Goal: Transaction & Acquisition: Purchase product/service

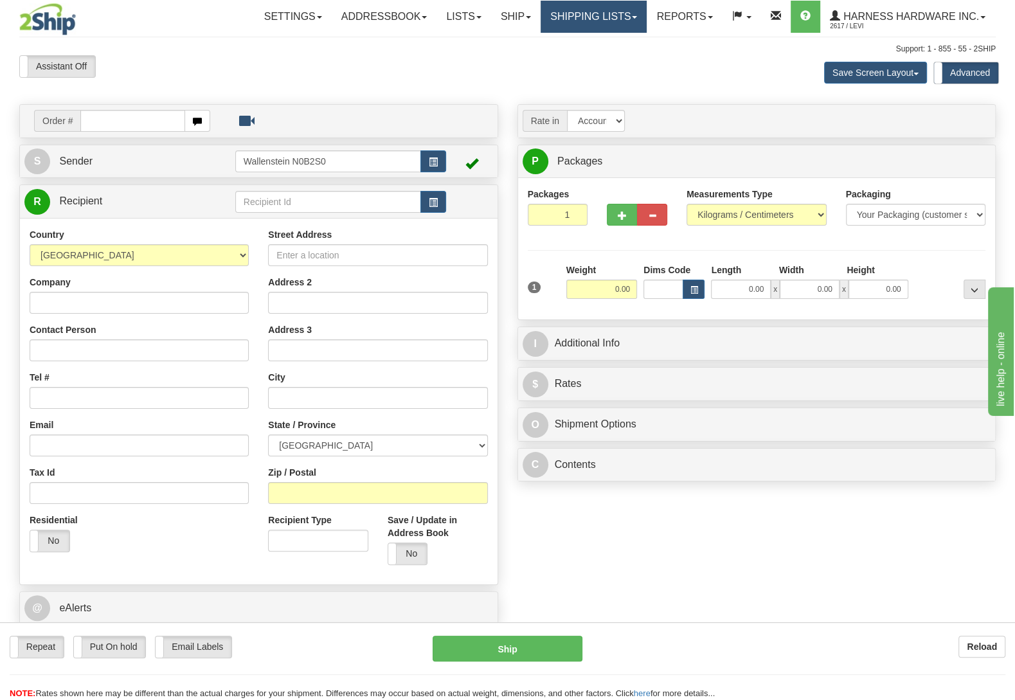
click at [566, 10] on link "Shipping lists" at bounding box center [593, 17] width 106 height 32
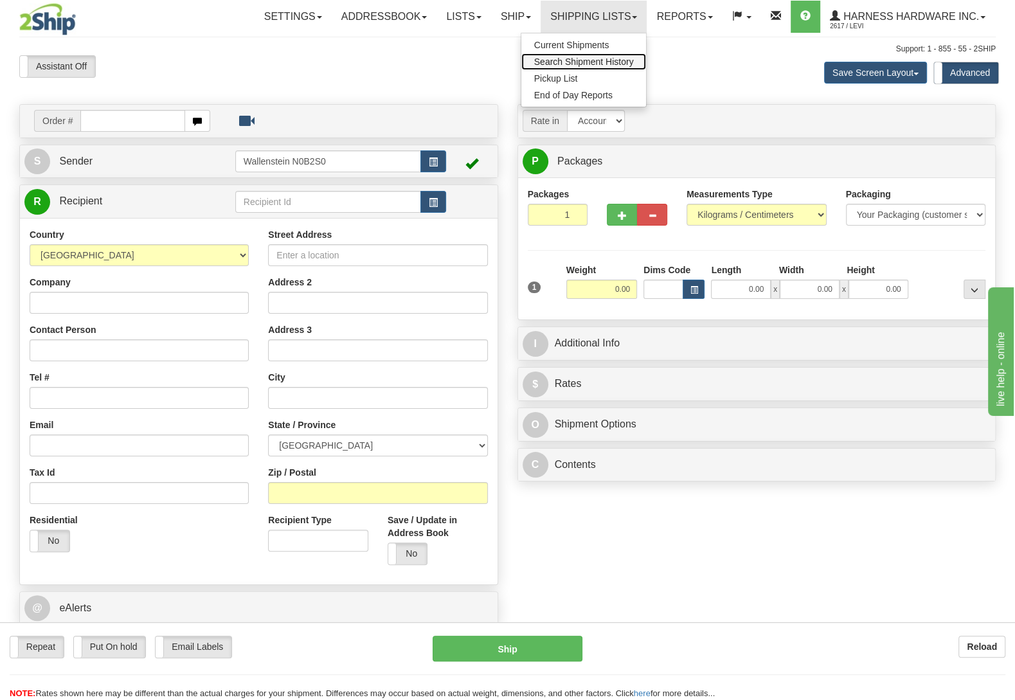
click at [565, 60] on span "Search Shipment History" at bounding box center [584, 62] width 100 height 10
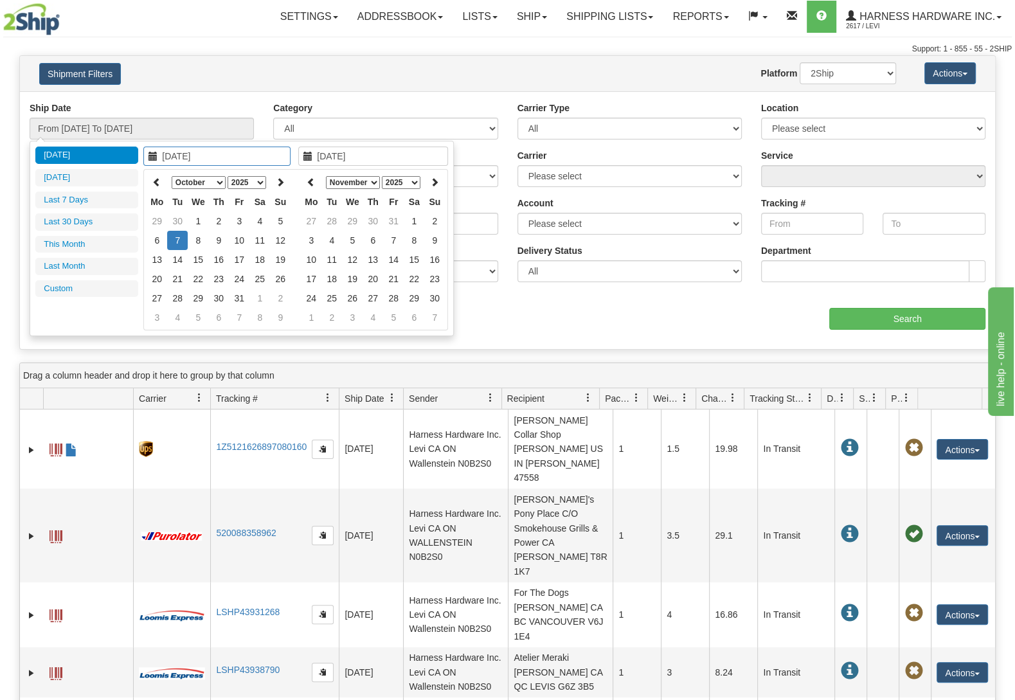
click at [172, 176] on select "January February March April May June July August September October November De…" at bounding box center [199, 182] width 54 height 13
type input "09/30/2025"
click at [175, 314] on td "30" at bounding box center [177, 317] width 21 height 19
type input "09/30/2025"
type input "From 09/30/2025 To 09/30/2025"
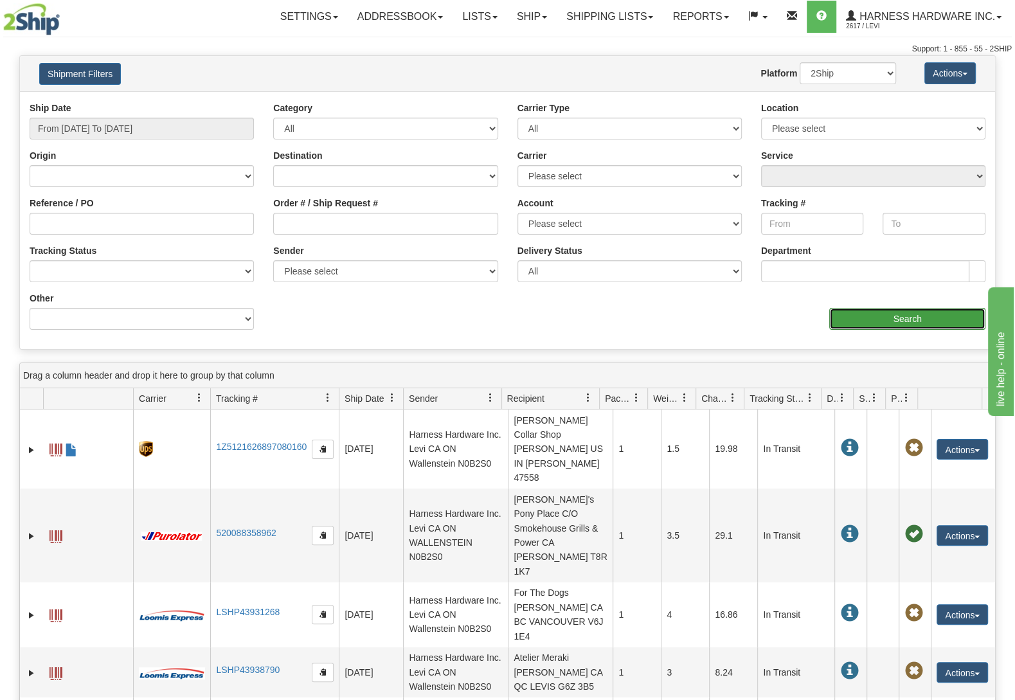
click at [878, 316] on input "Search" at bounding box center [907, 319] width 156 height 22
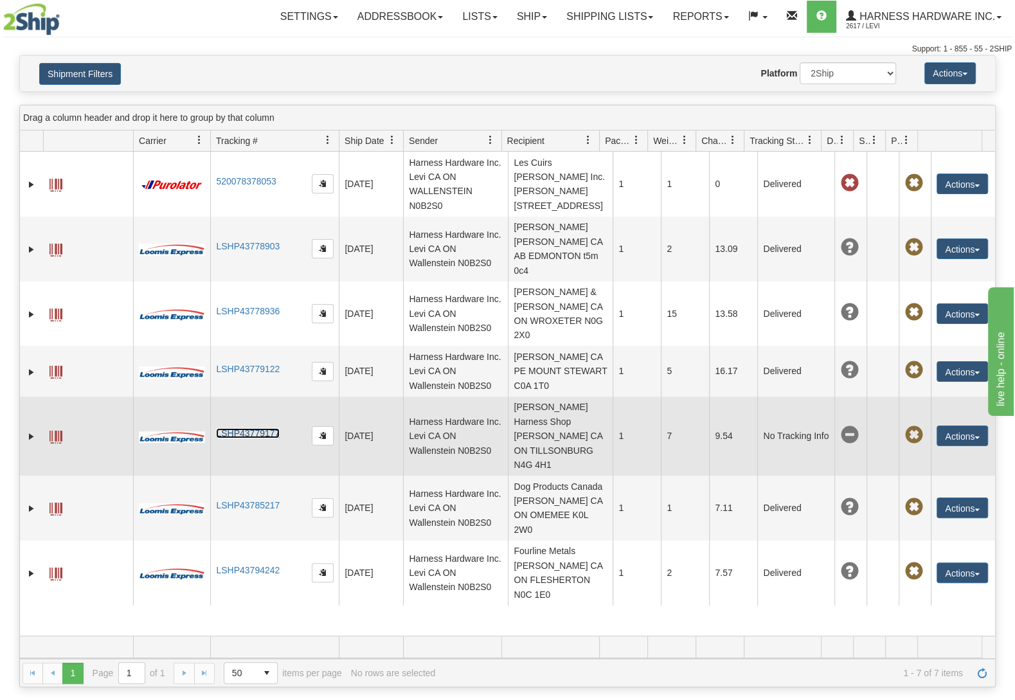
click at [254, 438] on link "LSHP43779177" at bounding box center [248, 433] width 64 height 10
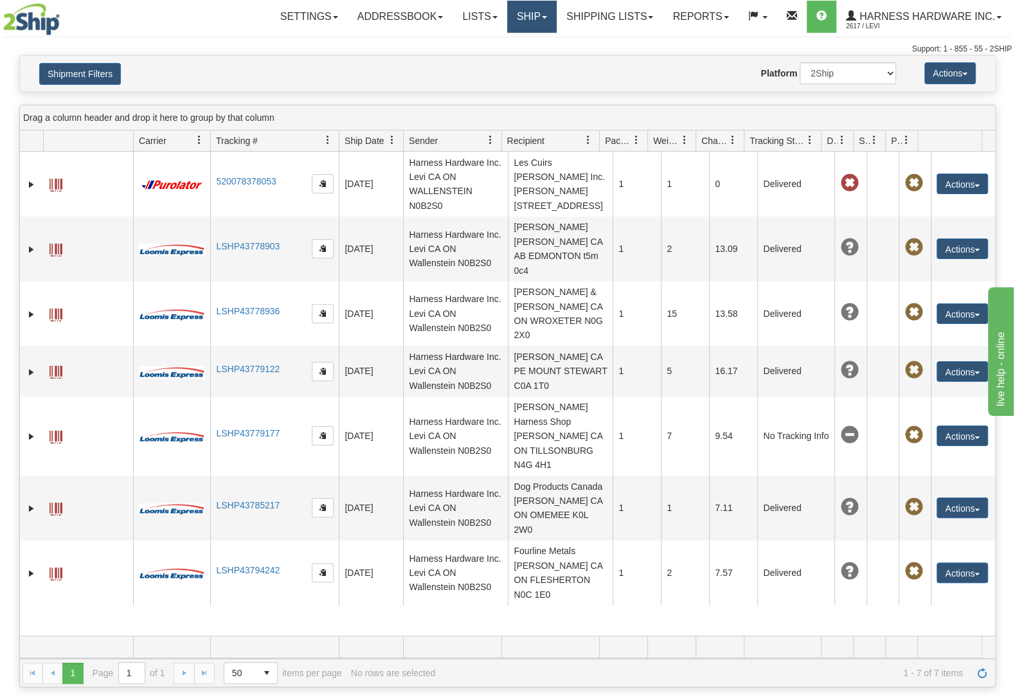
click at [507, 13] on link "Ship" at bounding box center [531, 17] width 49 height 32
click at [491, 48] on span "Ship Screen" at bounding box center [476, 45] width 49 height 10
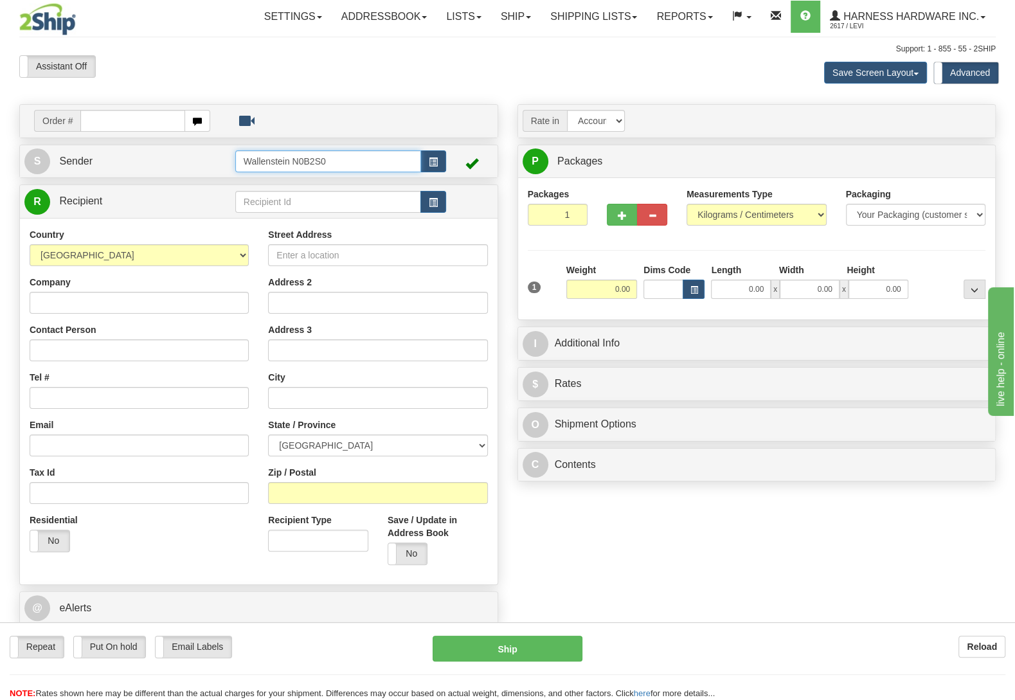
drag, startPoint x: 348, startPoint y: 157, endPoint x: 18, endPoint y: 123, distance: 331.4
click at [235, 150] on input "Wallenstein N0B2S0" at bounding box center [328, 161] width 186 height 22
type input "EBHF"
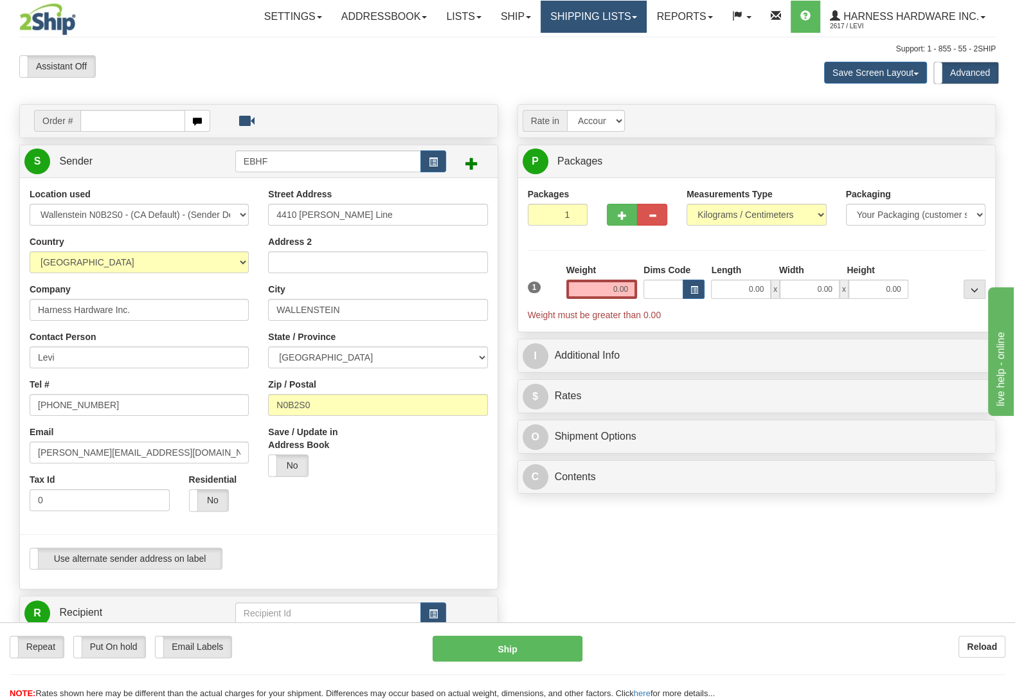
click at [614, 12] on link "Shipping lists" at bounding box center [593, 17] width 106 height 32
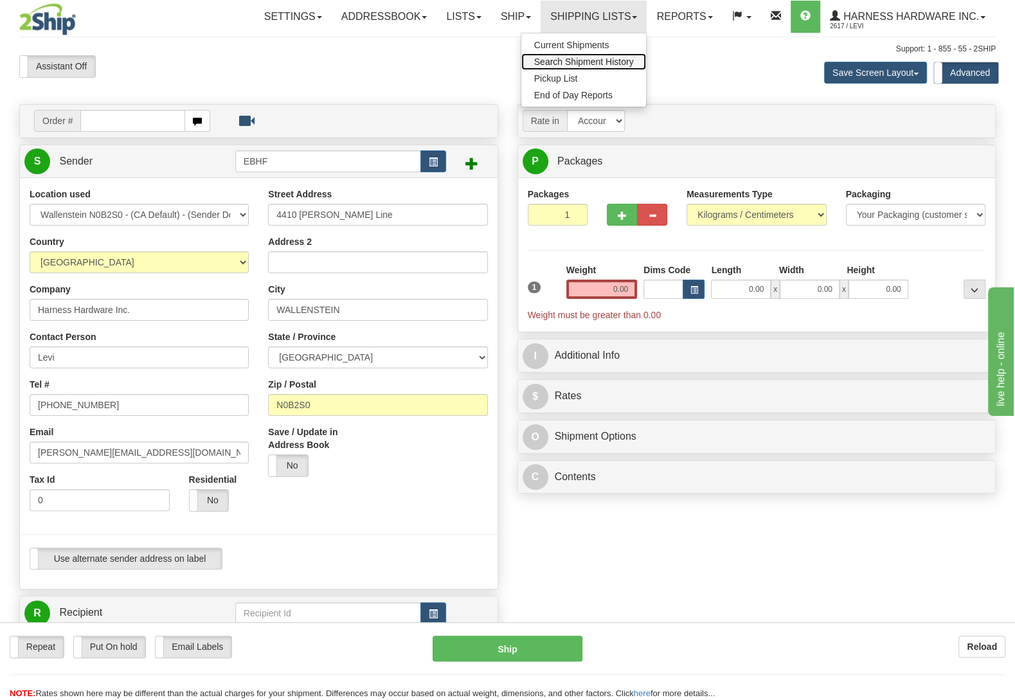
click at [603, 62] on span "Search Shipment History" at bounding box center [584, 62] width 100 height 10
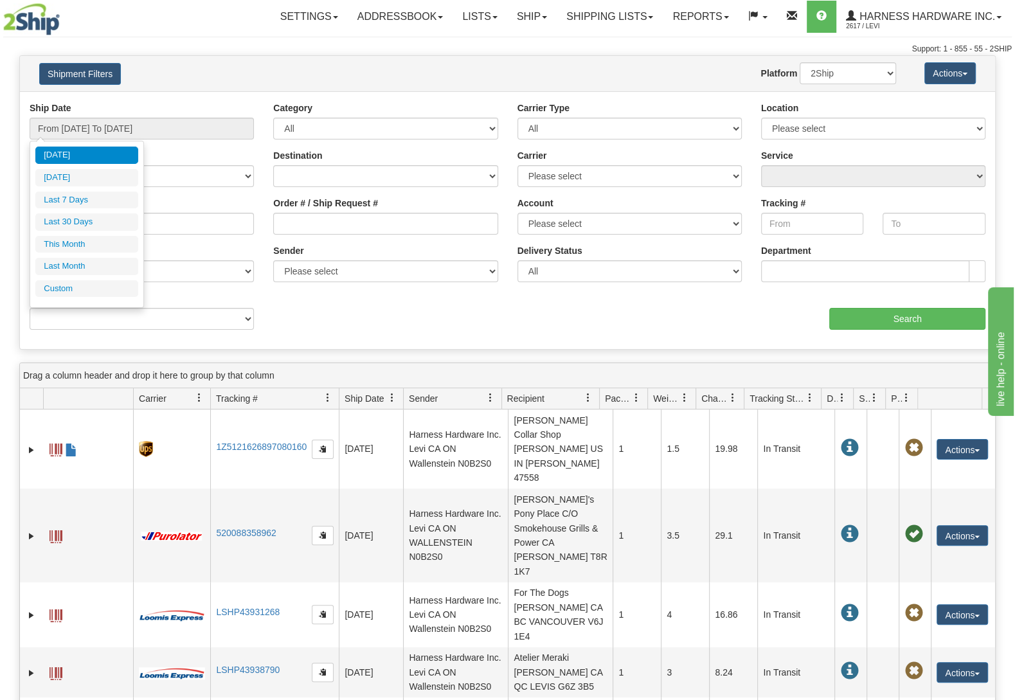
click at [193, 122] on input "From 10/06/2025 To 10/07/2025" at bounding box center [142, 129] width 224 height 22
type input "10/06/2025"
type input "[DATE]"
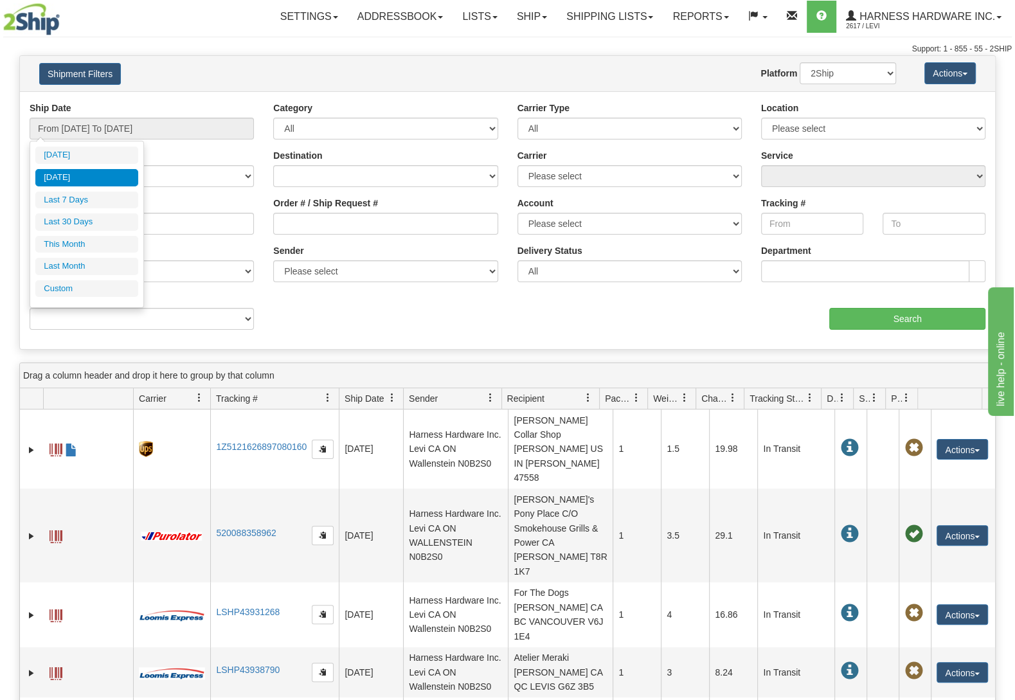
type input "10/06/2025"
type input "10/01/2025"
type input "[DATE]"
type input "10/06/2025"
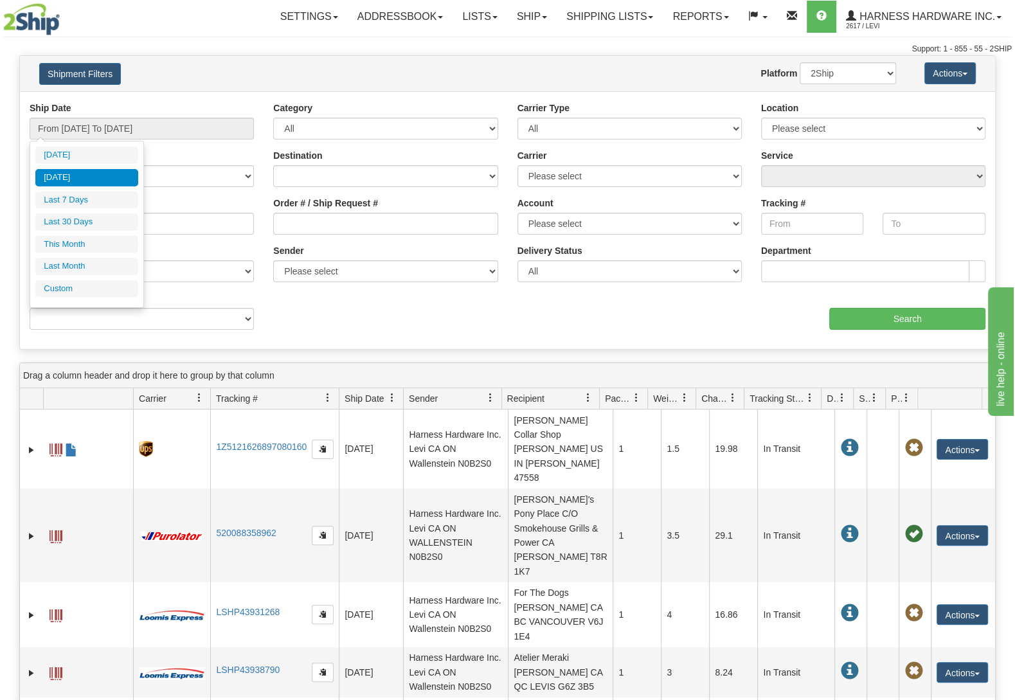
type input "10/06/2025"
type input "09/08/2025"
type input "[DATE]"
type input "10/01/2025"
type input "10/31/2025"
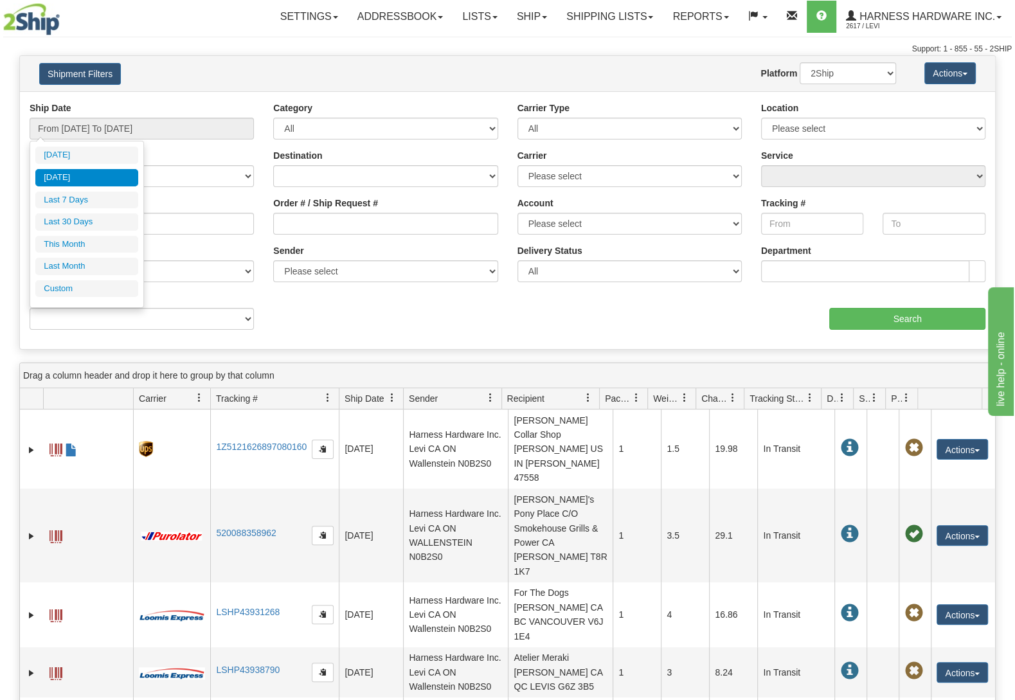
type input "09/01/2025"
type input "[DATE]"
click at [58, 295] on li "Custom" at bounding box center [86, 288] width 103 height 17
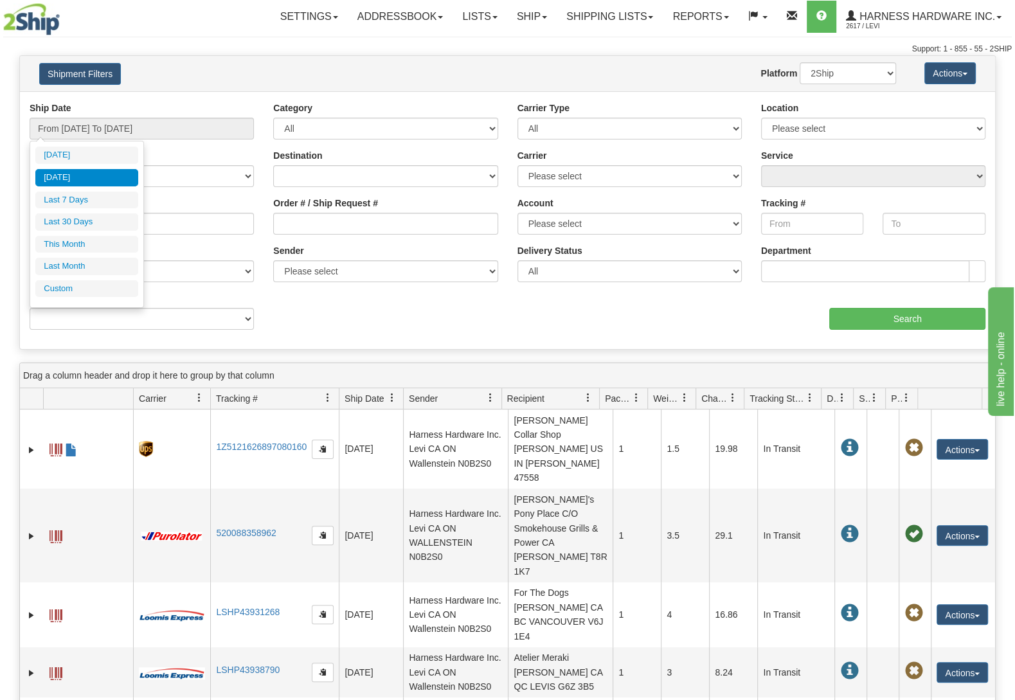
type input "09/01/2025"
type input "[DATE]"
type input "10/01/2025"
type input "10/31/2025"
type input "[DATE]"
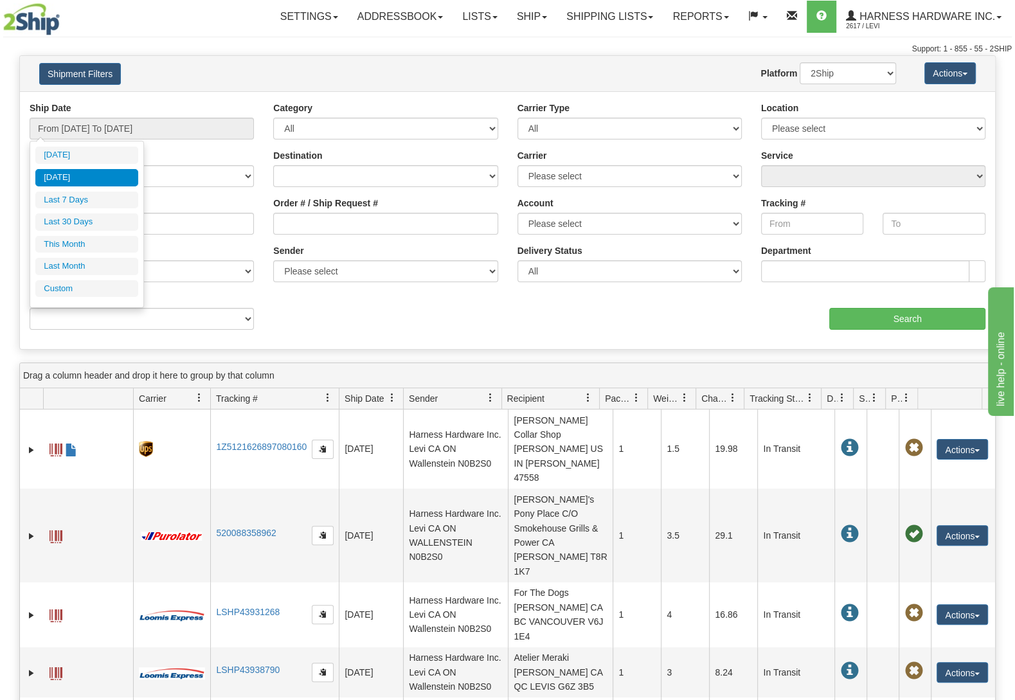
type input "[DATE]"
type input "09/08/2025"
type input "[DATE]"
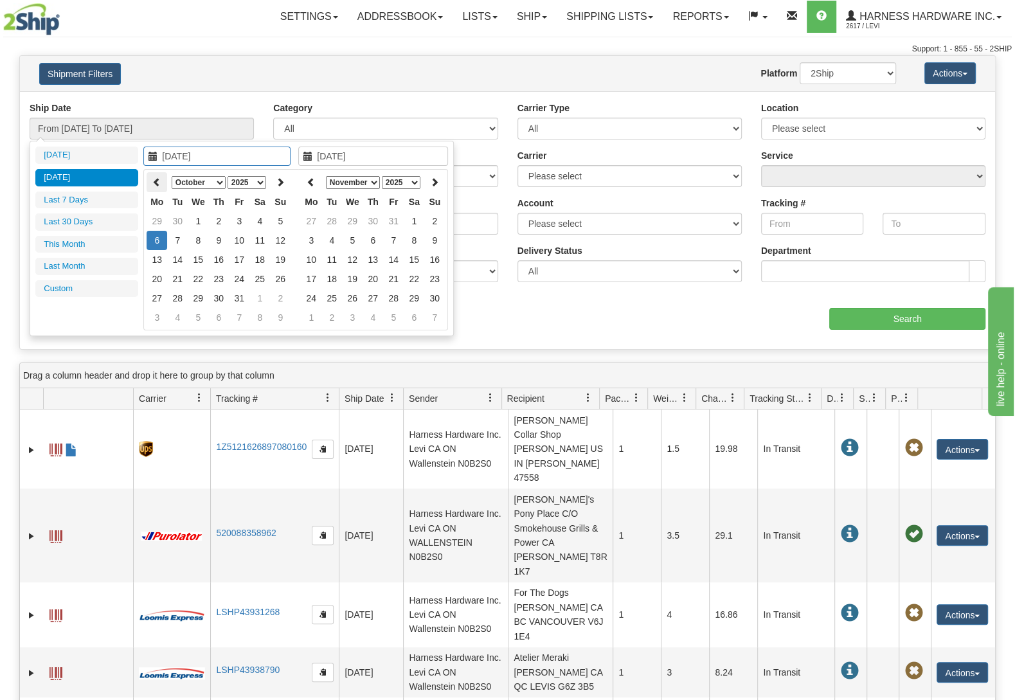
type input "10/01/2025"
type input "[DATE]"
click at [241, 156] on input "[DATE]" at bounding box center [216, 156] width 147 height 19
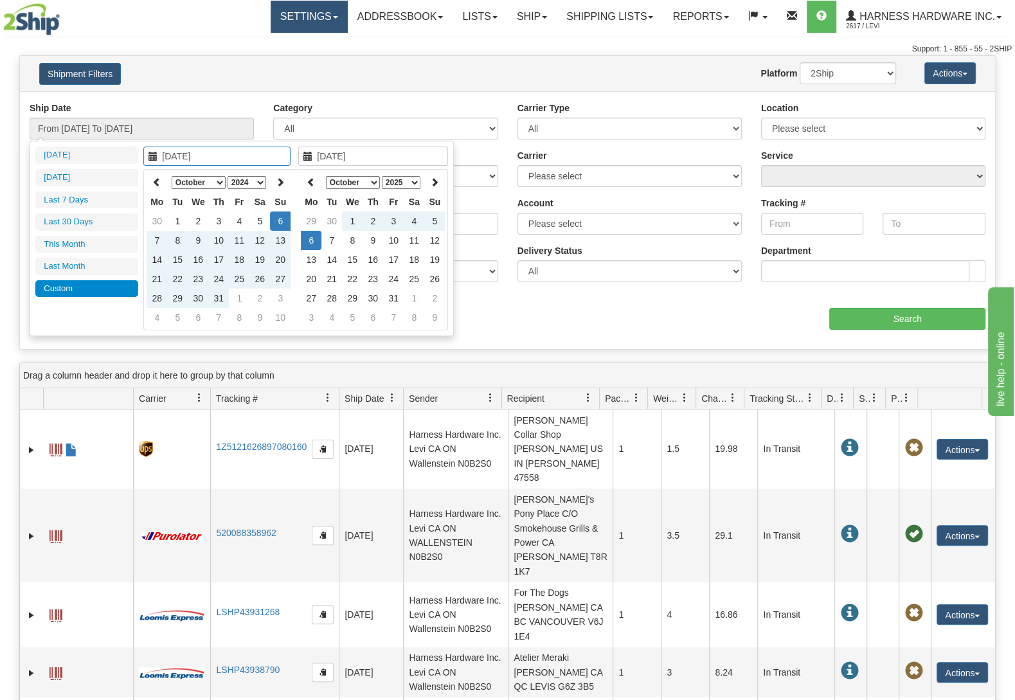
type input "[DATE]"
click at [314, 238] on td "6" at bounding box center [311, 240] width 21 height 19
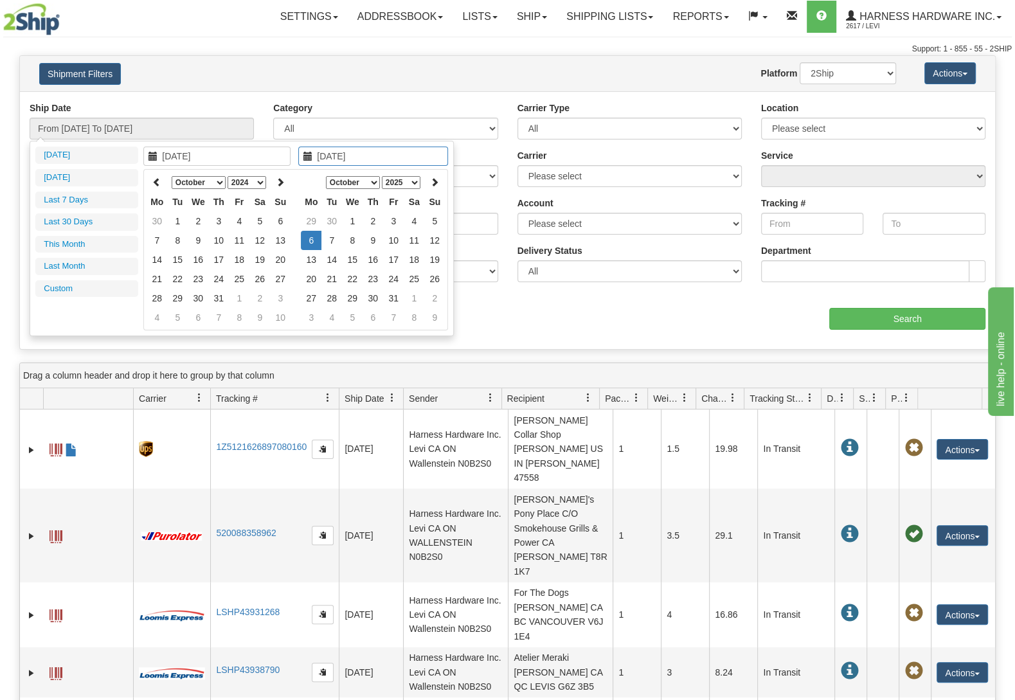
click at [314, 238] on td "6" at bounding box center [311, 240] width 21 height 19
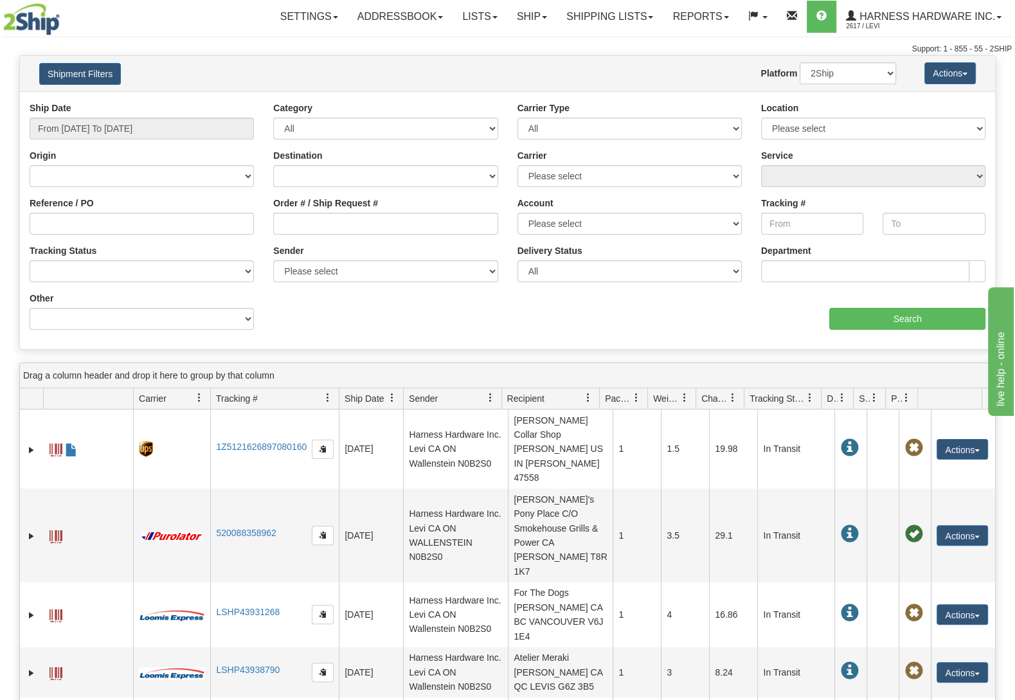
type input "From 10/06/2025 To 10/06/2025"
click at [314, 238] on div "Order # / Ship Request #" at bounding box center [385, 221] width 244 height 48
click at [233, 132] on input "From 10/06/2025 To 10/06/2025" at bounding box center [142, 129] width 224 height 22
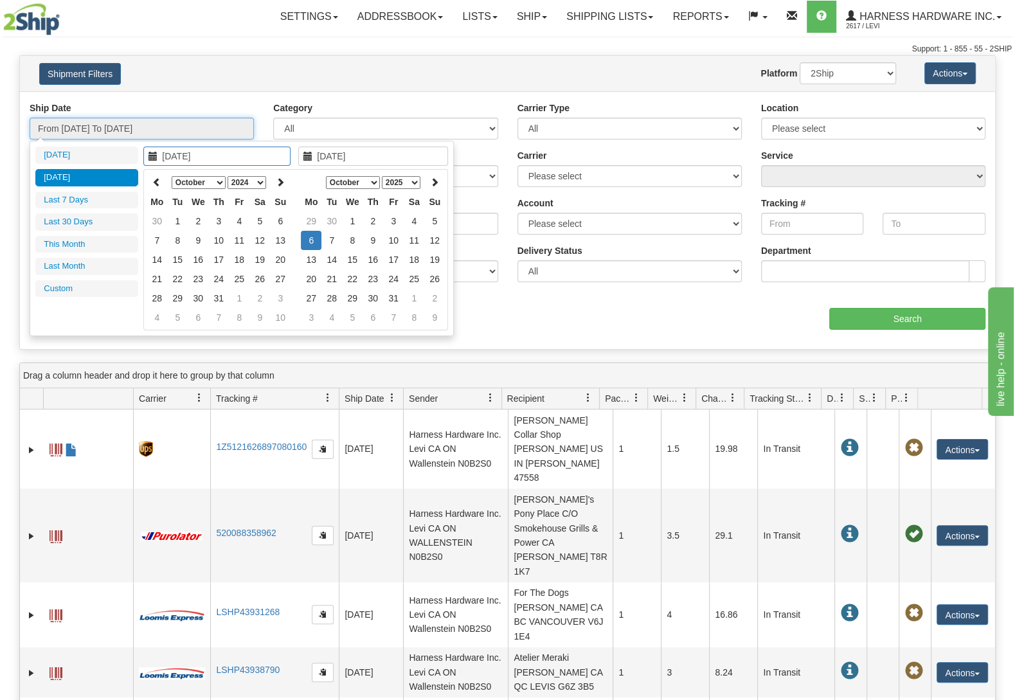
click at [103, 132] on input "From 10/06/2025 To 10/06/2025" at bounding box center [142, 129] width 224 height 22
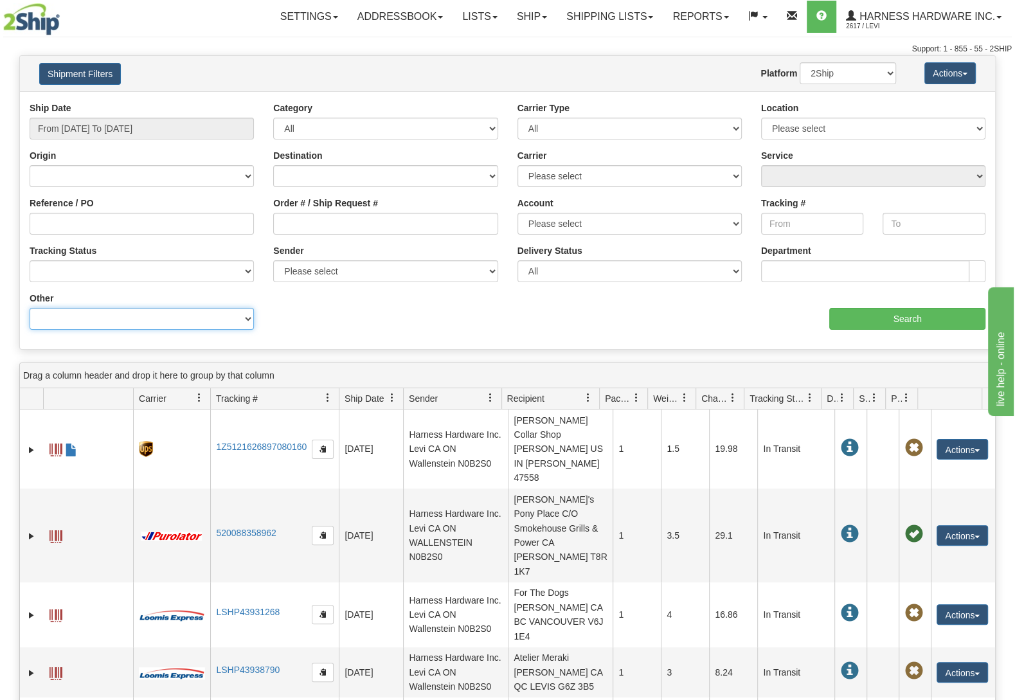
select select "Recipient_Company"
click option "Recipient Company" at bounding box center [0, 0] width 0 height 0
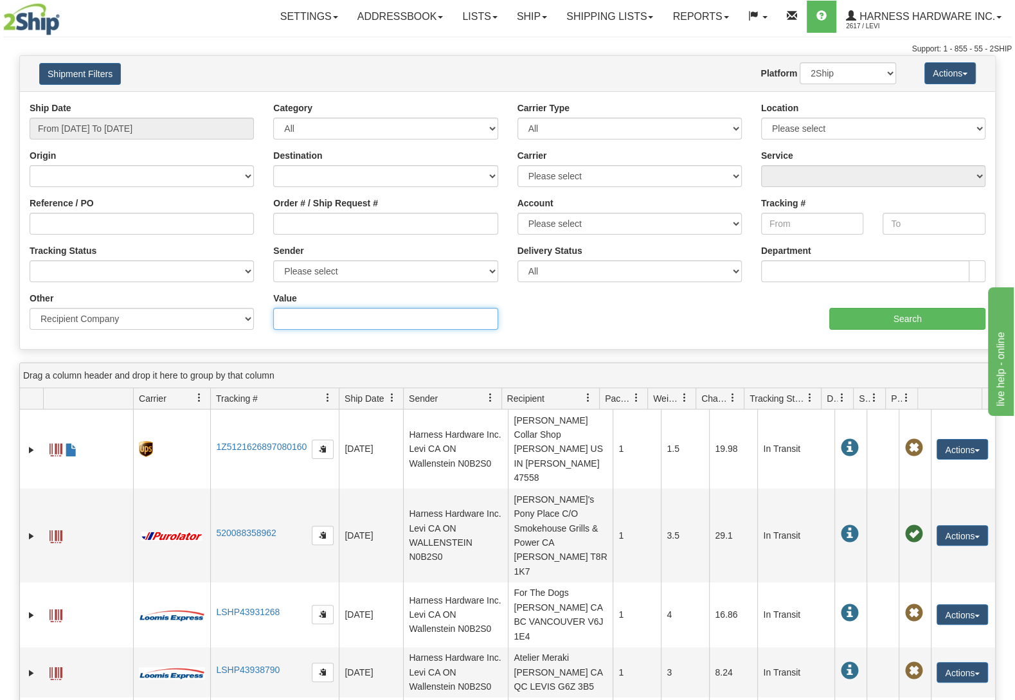
click at [397, 320] on input "Value" at bounding box center [385, 319] width 224 height 22
type input "MACHINING DESIGN"
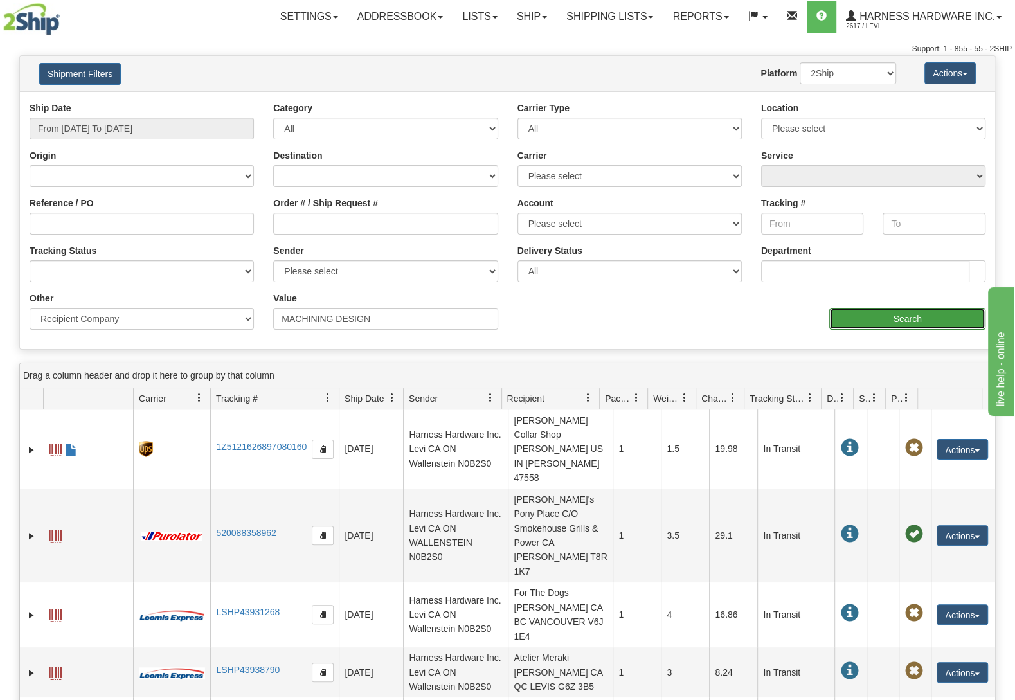
click at [873, 317] on input "Search" at bounding box center [907, 319] width 156 height 22
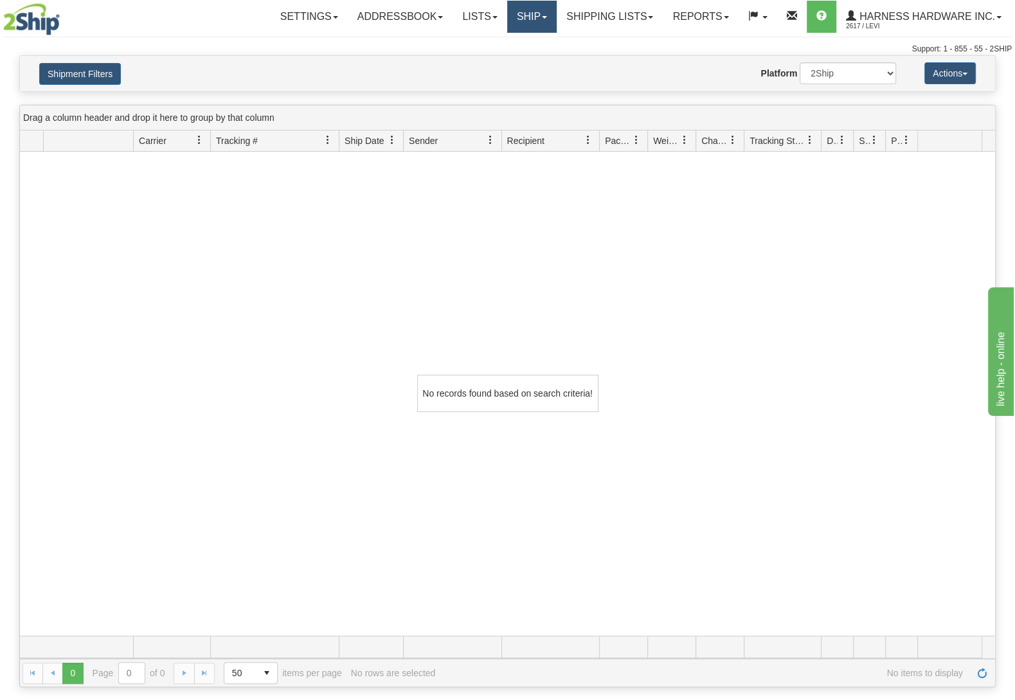
click at [527, 22] on link "Ship" at bounding box center [531, 17] width 49 height 32
click at [510, 46] on link "Ship Screen" at bounding box center [498, 45] width 116 height 17
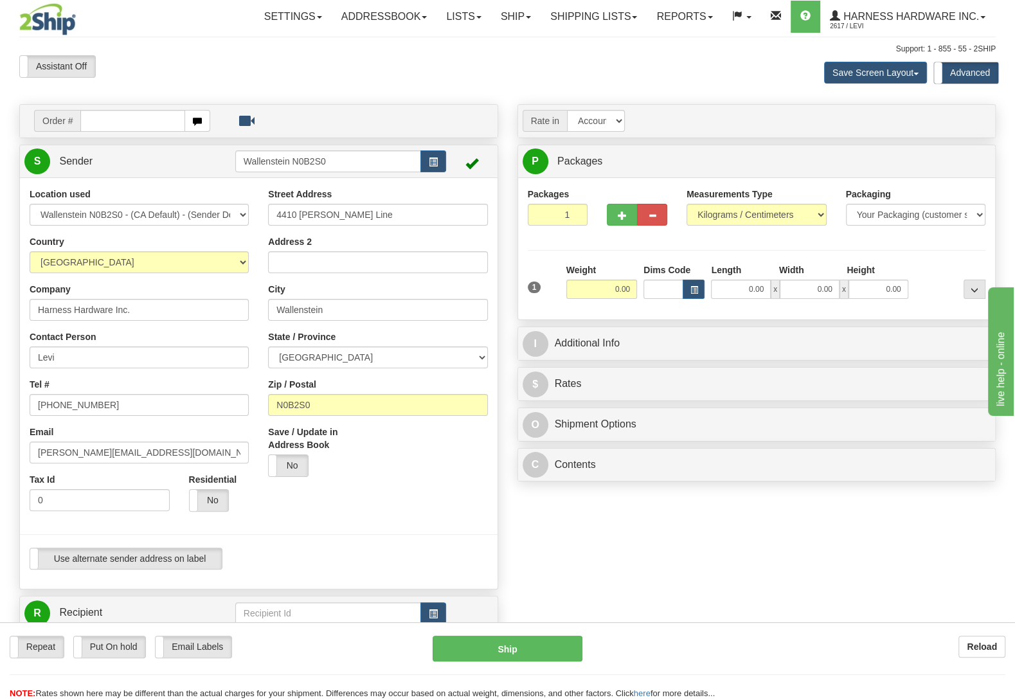
type input "WALLENSTEIN"
drag, startPoint x: 147, startPoint y: 309, endPoint x: 0, endPoint y: 299, distance: 146.9
click at [30, 299] on input "Harness Hardware Inc." at bounding box center [139, 310] width 219 height 22
paste input "Machining Design"
type input "Machining Design"
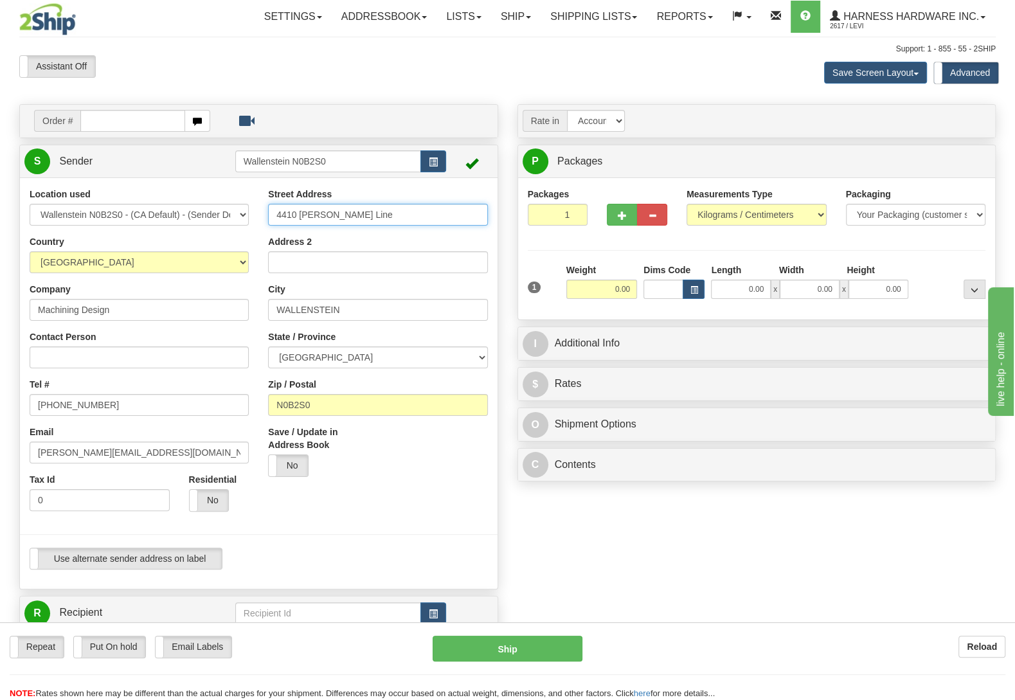
drag, startPoint x: 375, startPoint y: 214, endPoint x: 190, endPoint y: 218, distance: 185.1
click at [268, 220] on input "4410 Lawson Line" at bounding box center [377, 215] width 219 height 22
paste input "201 Spinnaker Way"
type input "201 Spinnaker Way"
drag, startPoint x: 323, startPoint y: 411, endPoint x: 233, endPoint y: 389, distance: 92.4
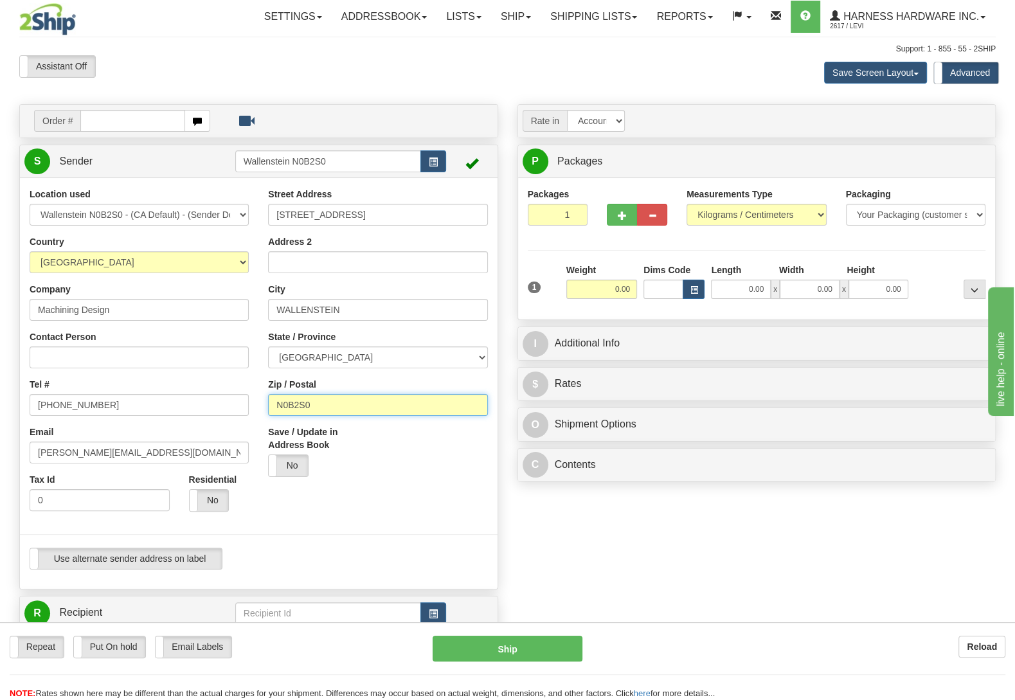
click at [268, 401] on input "N0B2S0" at bounding box center [377, 405] width 219 height 22
paste input "L4K 4C6"
type input "L4K 4C6"
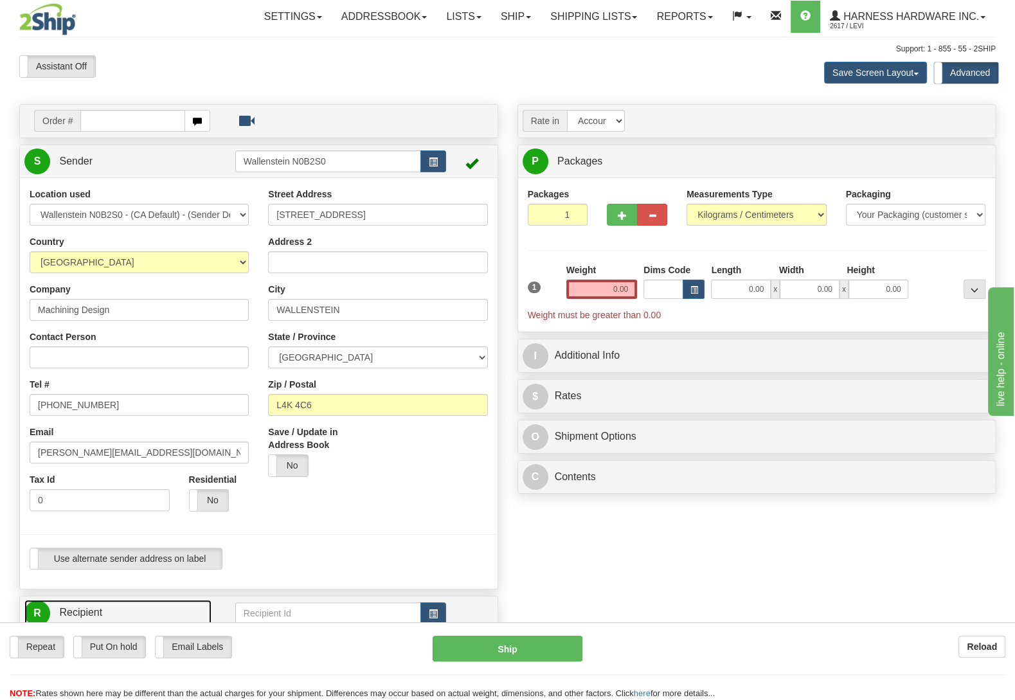
type input "CONCORD"
drag, startPoint x: 112, startPoint y: 402, endPoint x: 0, endPoint y: 387, distance: 113.4
click at [30, 394] on input "519-698-2638" at bounding box center [139, 405] width 219 height 22
paste input "16-4405"
type input "[PHONE_NUMBER]"
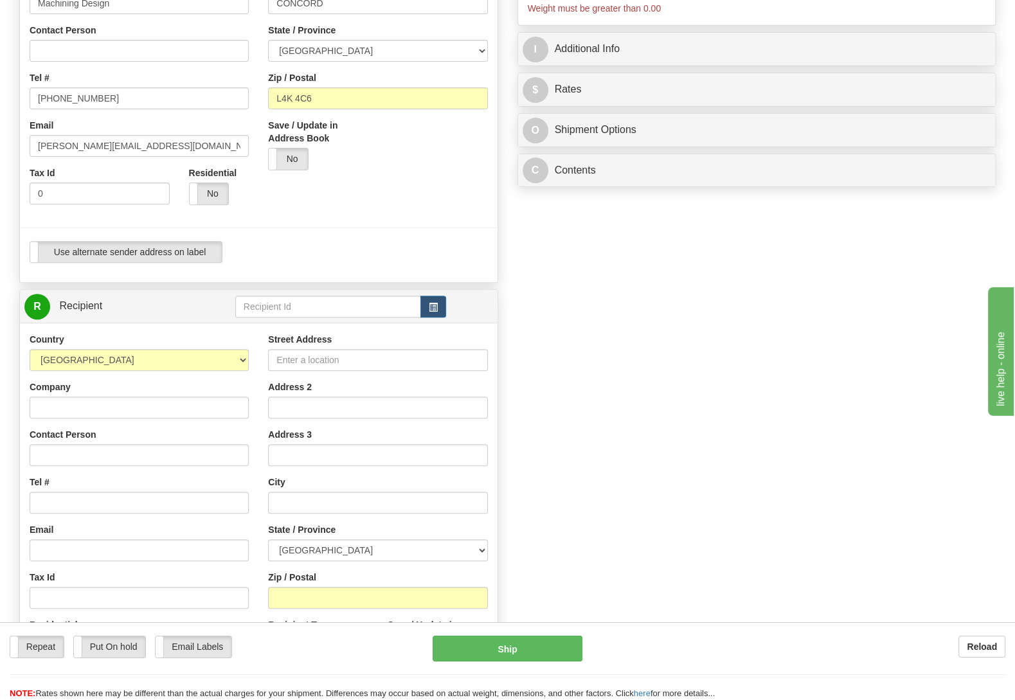
scroll to position [337, 0]
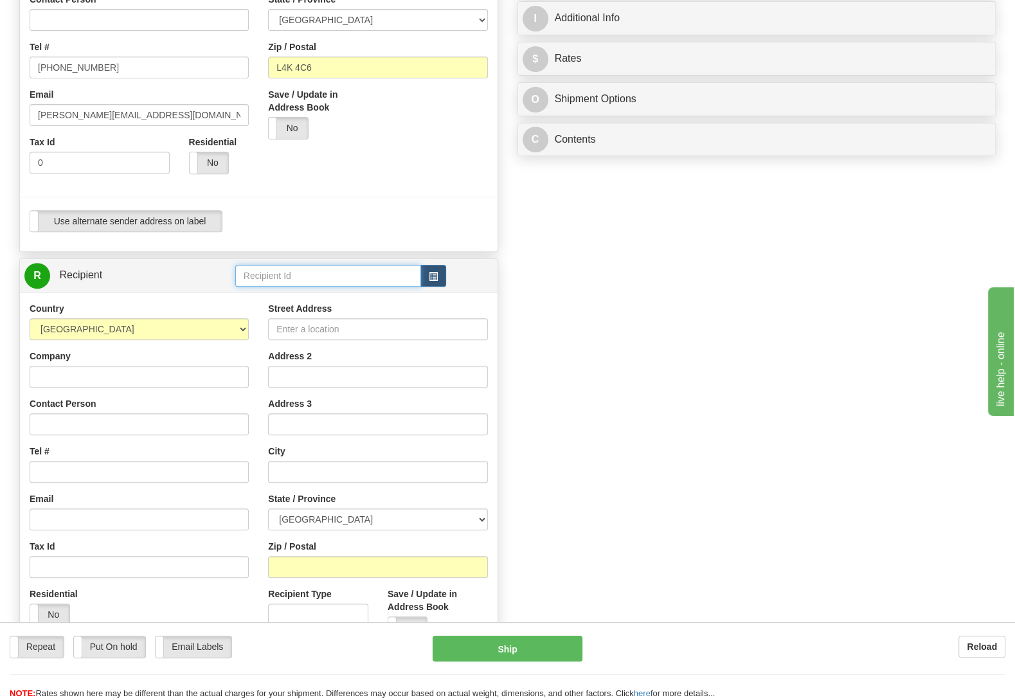
click at [269, 267] on input "text" at bounding box center [328, 276] width 186 height 22
type input "EBHF"
click at [63, 376] on input "Company" at bounding box center [139, 377] width 219 height 22
paste input "EBH FAB Inc."
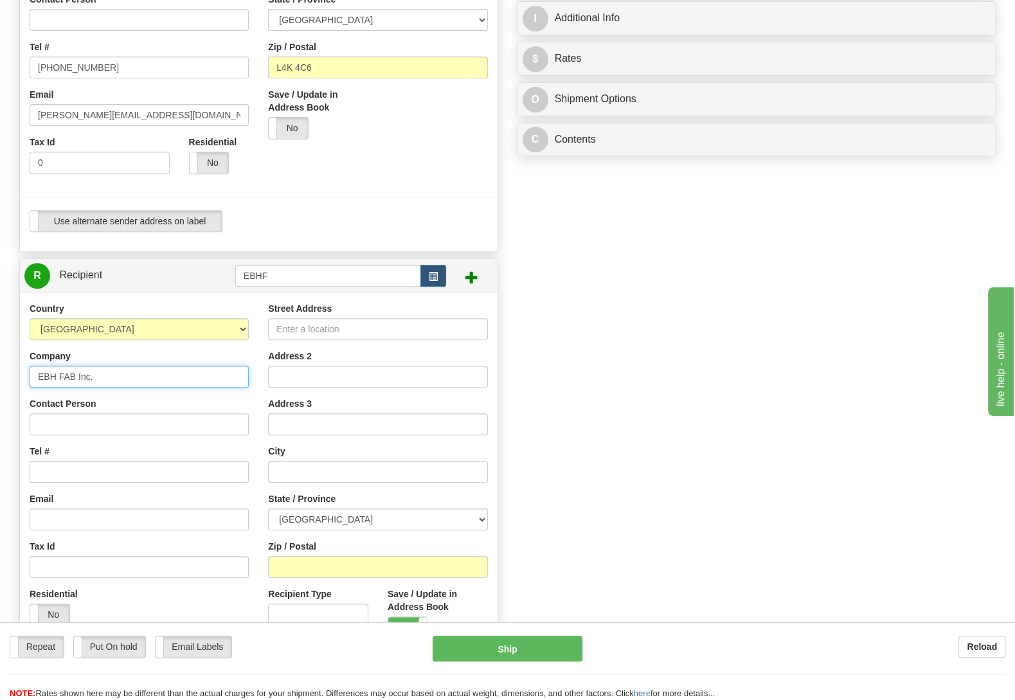
type input "EBH FAB Inc."
click at [86, 434] on input "Contact Person" at bounding box center [139, 424] width 219 height 22
type input "e"
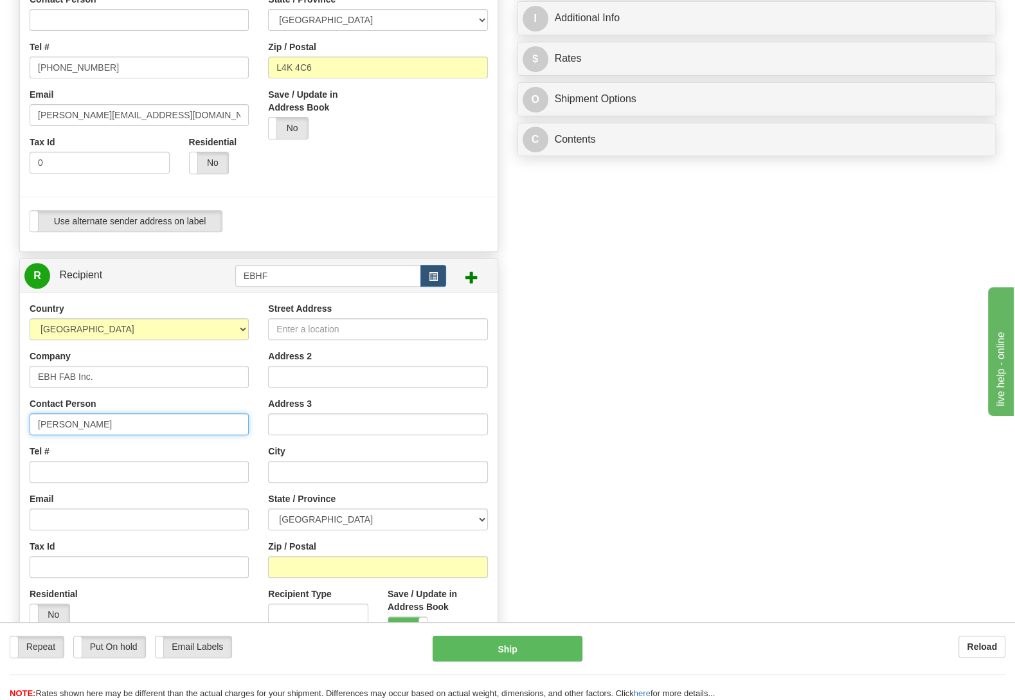
type input "[PERSON_NAME]"
click at [67, 476] on input "Tel #" at bounding box center [139, 472] width 219 height 22
paste input "[PHONE_NUMBER]"
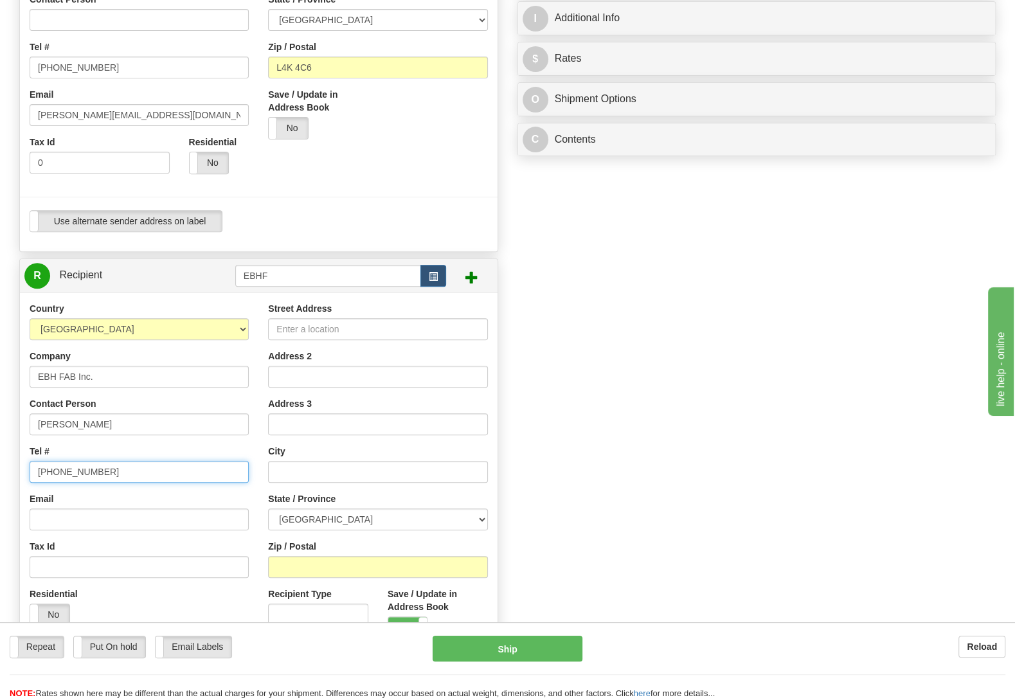
type input "[PHONE_NUMBER]"
click at [95, 526] on input "Email" at bounding box center [139, 519] width 219 height 22
paste input "[PERSON_NAME][EMAIL_ADDRESS][DOMAIN_NAME]"
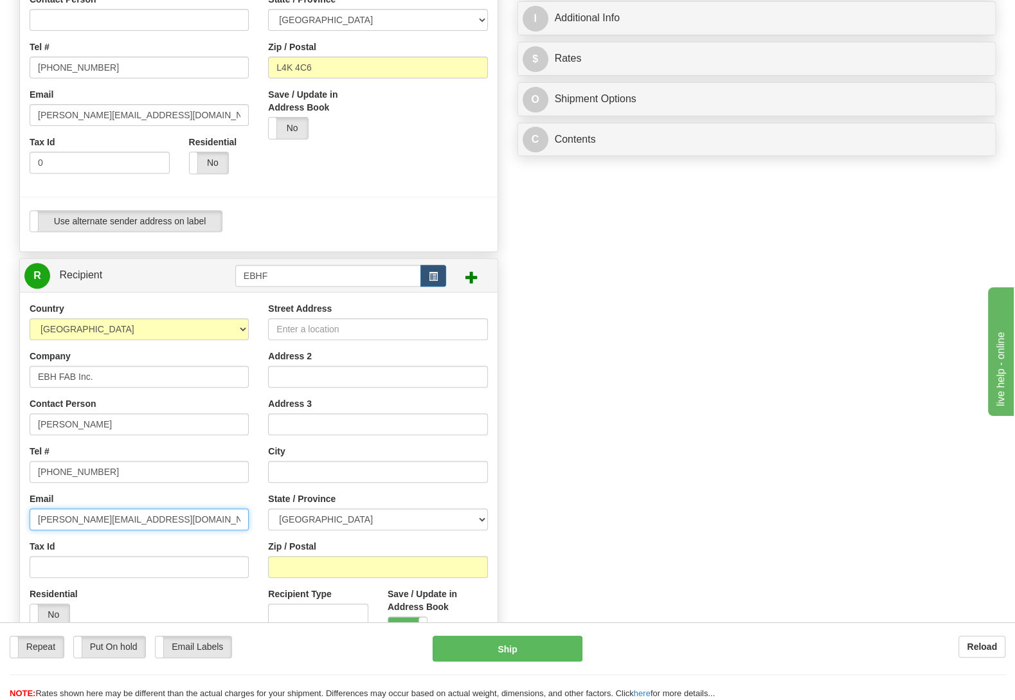
type input "[PERSON_NAME][EMAIL_ADDRESS][DOMAIN_NAME]"
click at [412, 324] on input "Street Address" at bounding box center [377, 329] width 219 height 22
paste input "4540 [PERSON_NAME] Line"
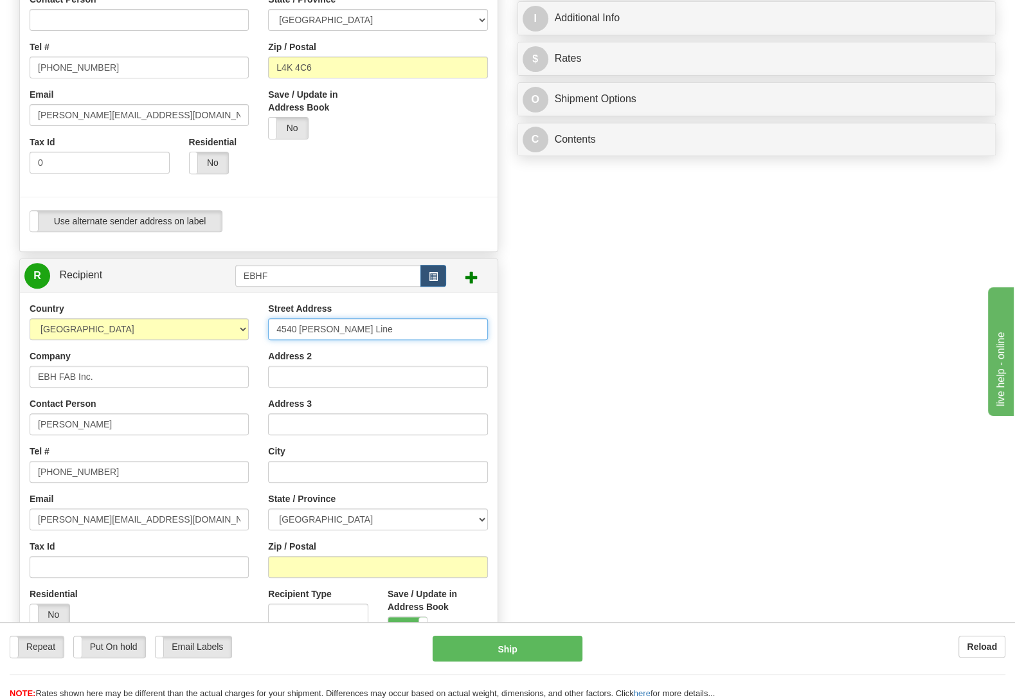
type input "4540 [PERSON_NAME] Line"
click at [308, 563] on input "Zip / Postal" at bounding box center [377, 567] width 219 height 22
type input "N0B2S0"
type input "WALLENSTEIN"
select select "ON"
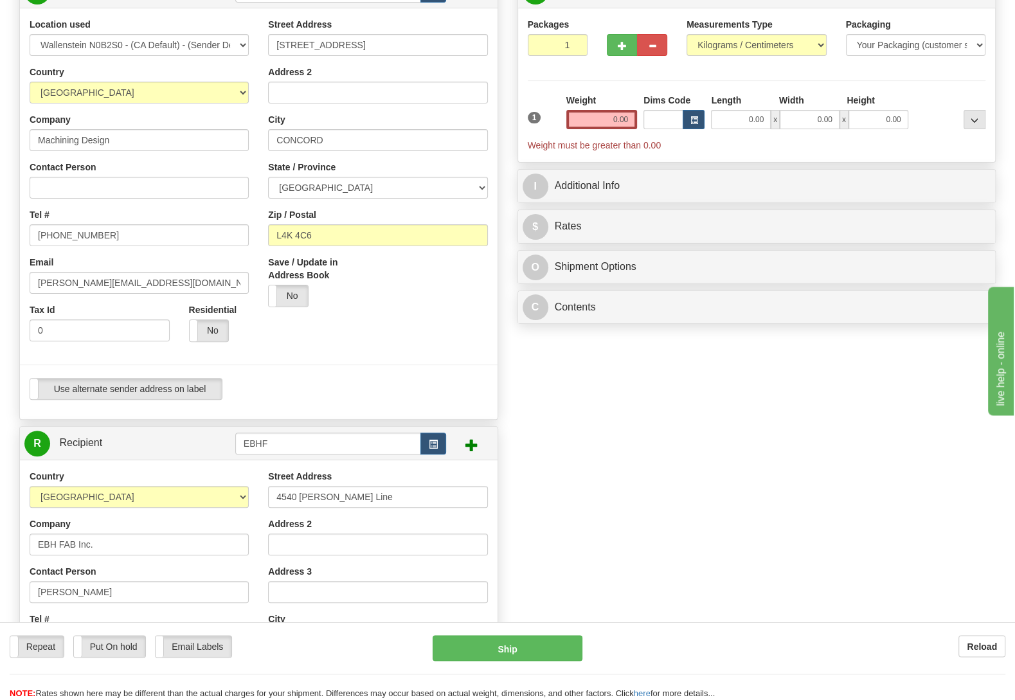
scroll to position [67, 0]
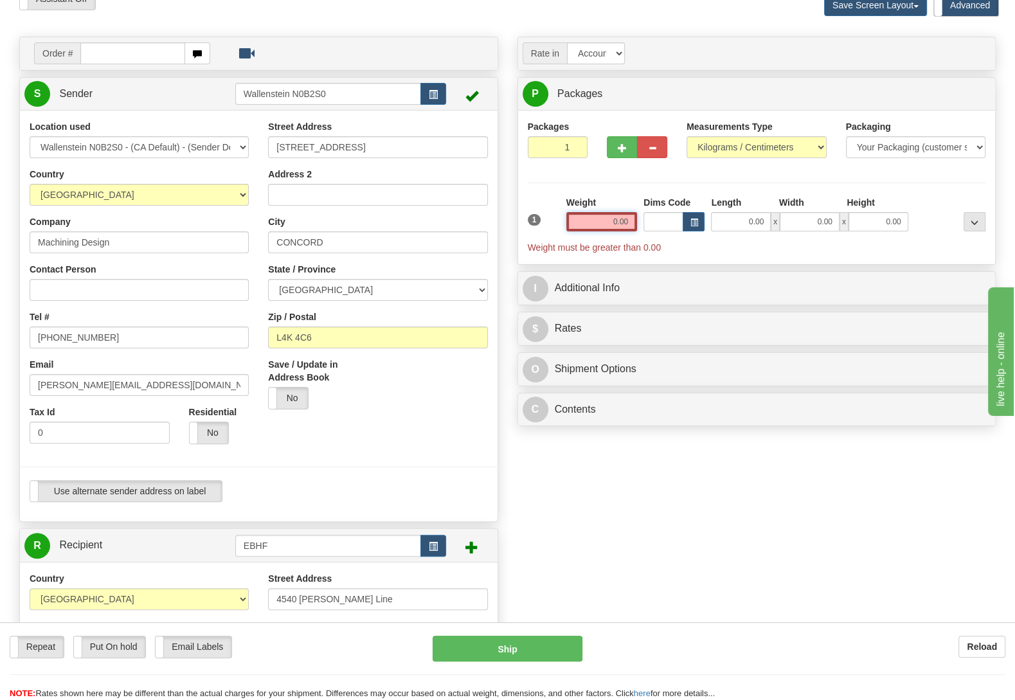
drag, startPoint x: 600, startPoint y: 233, endPoint x: 656, endPoint y: 219, distance: 57.7
click at [656, 219] on div "1 Weight 0.00 Dims Code 0.00" at bounding box center [756, 225] width 465 height 58
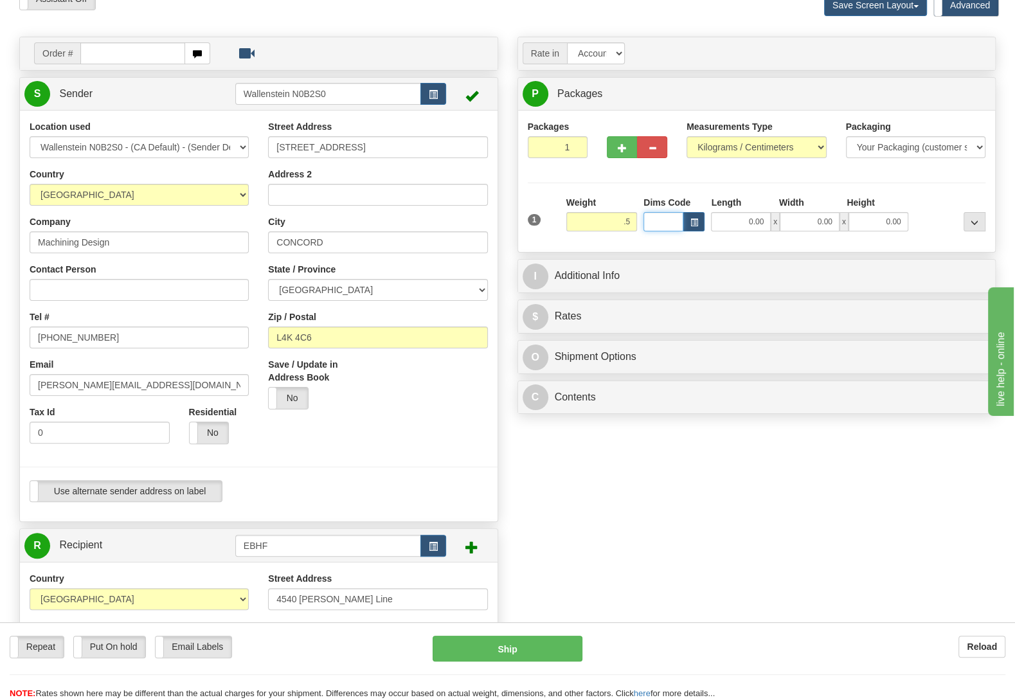
type input "0.50"
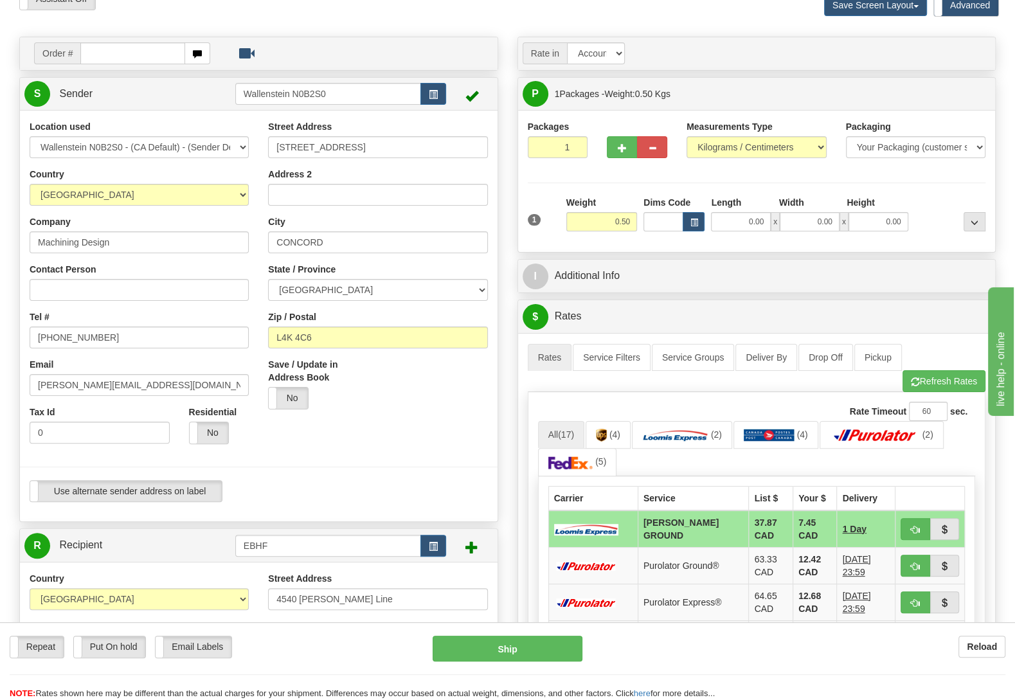
click at [404, 444] on div at bounding box center [258, 300] width 497 height 360
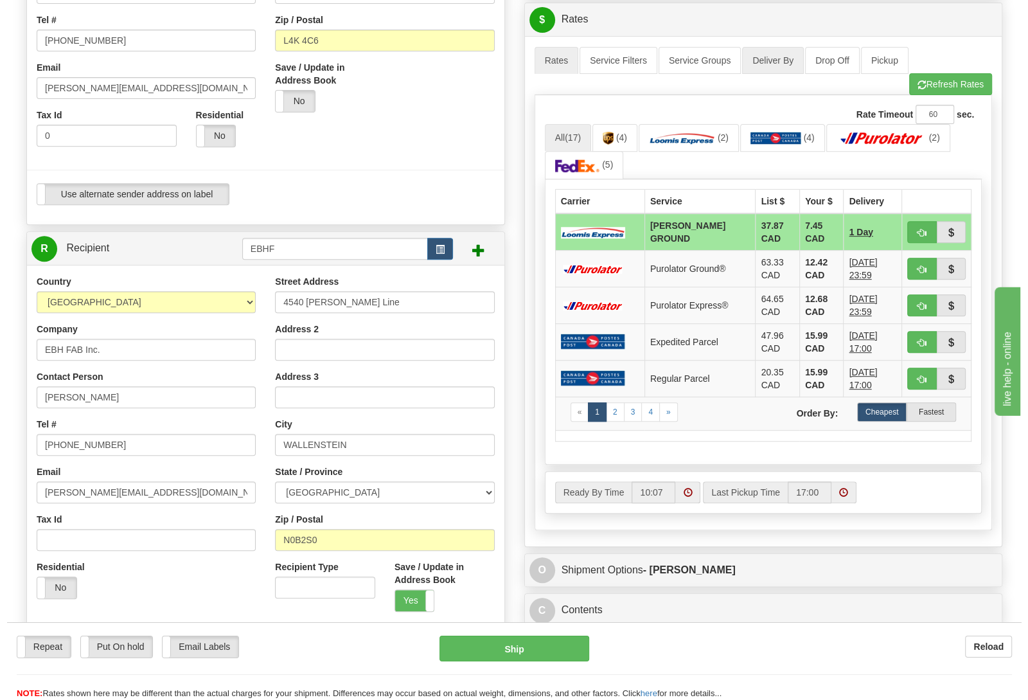
scroll to position [270, 0]
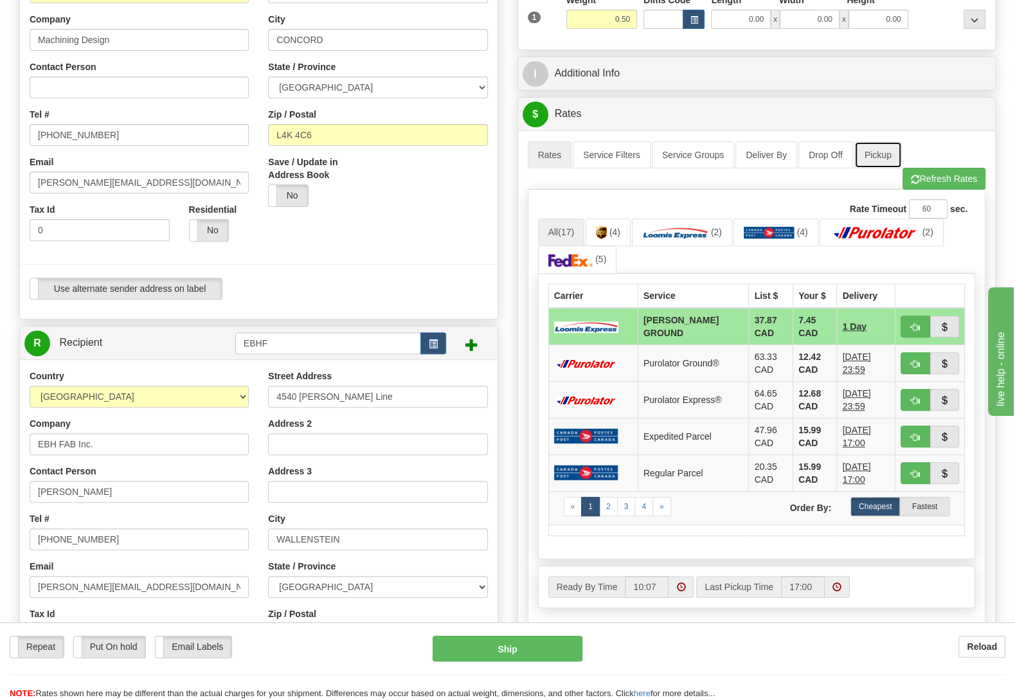
click at [875, 150] on link "Pickup" at bounding box center [878, 154] width 48 height 27
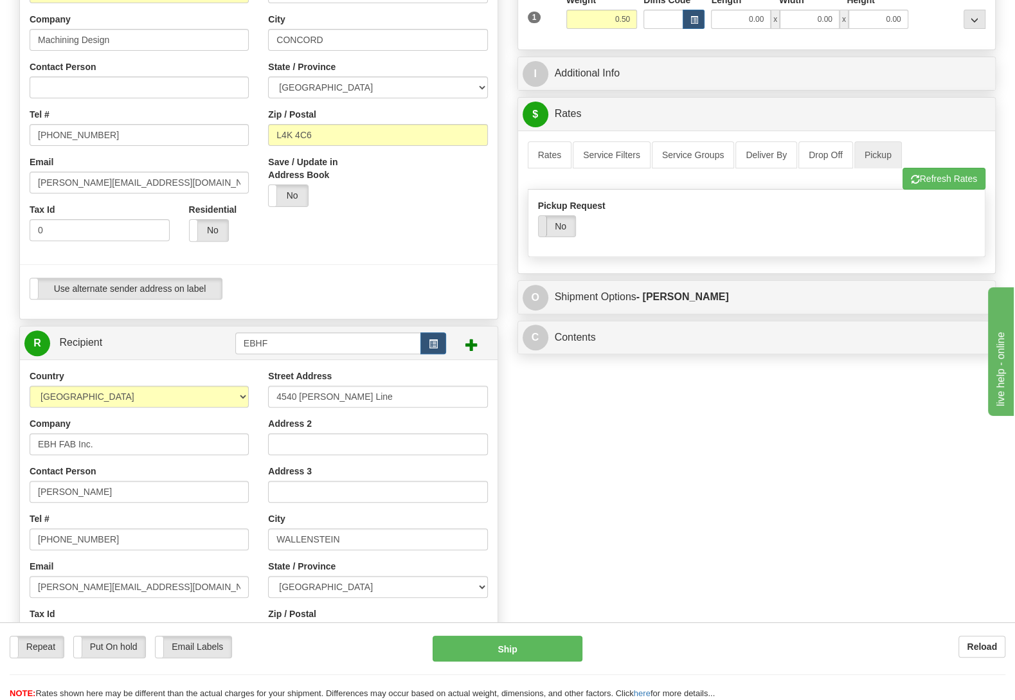
click at [546, 236] on span at bounding box center [538, 226] width 17 height 21
click at [559, 152] on link "Rates" at bounding box center [550, 154] width 44 height 27
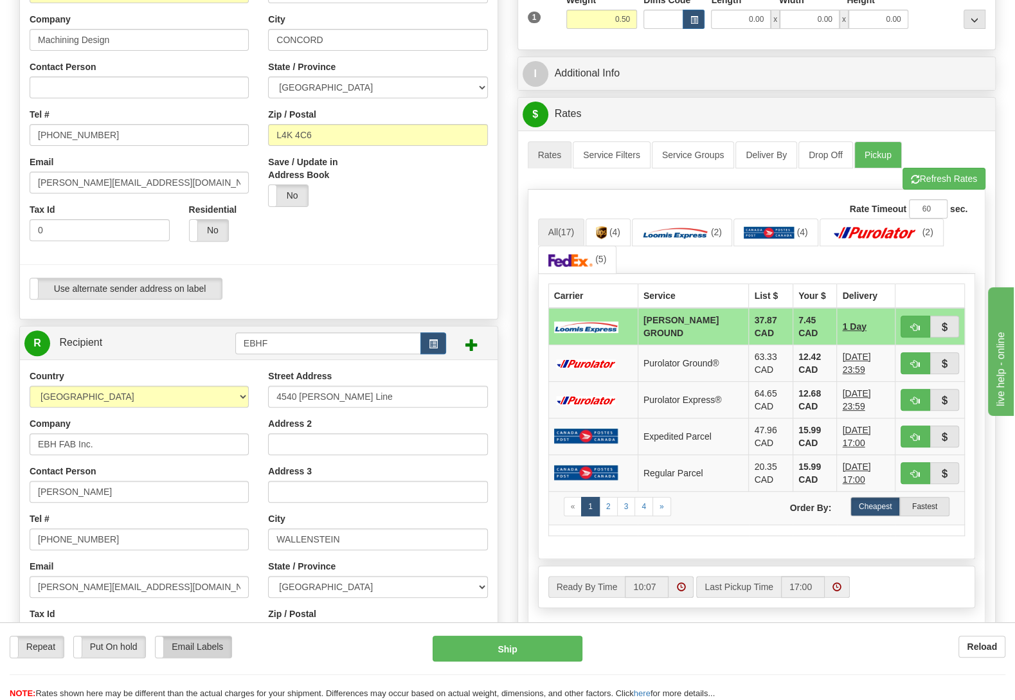
click at [193, 655] on label "Email Labels" at bounding box center [194, 646] width 76 height 21
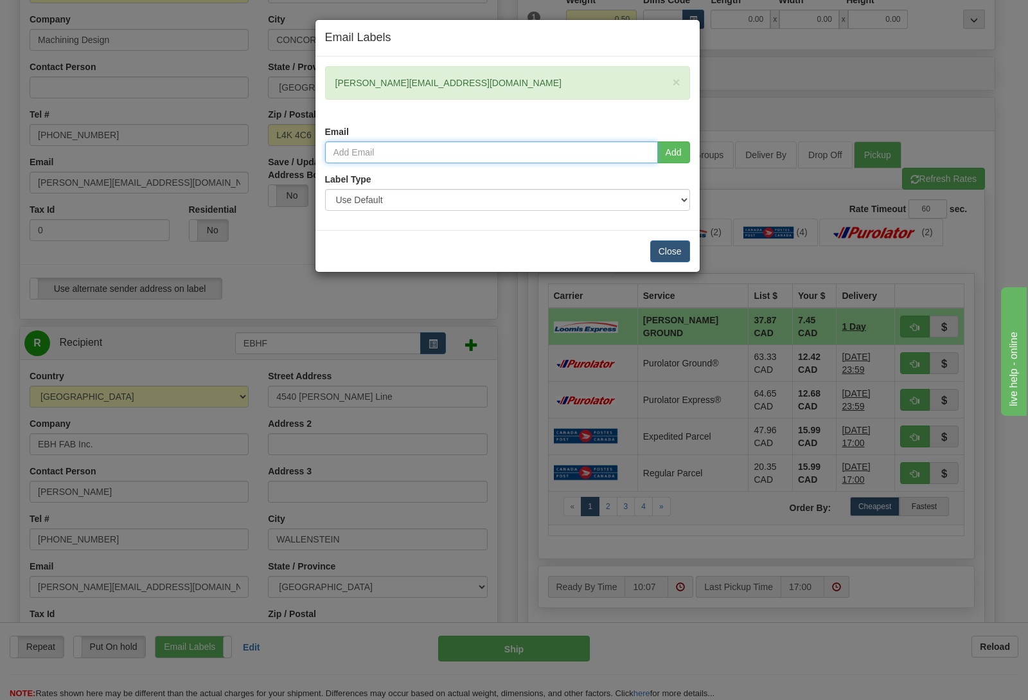
click at [389, 152] on input "email" at bounding box center [491, 152] width 333 height 22
paste input "[PERSON_NAME][EMAIL_ADDRESS][DOMAIN_NAME]"
type input "[PERSON_NAME][EMAIL_ADDRESS][DOMAIN_NAME]"
click at [671, 250] on button "Close" at bounding box center [670, 251] width 40 height 22
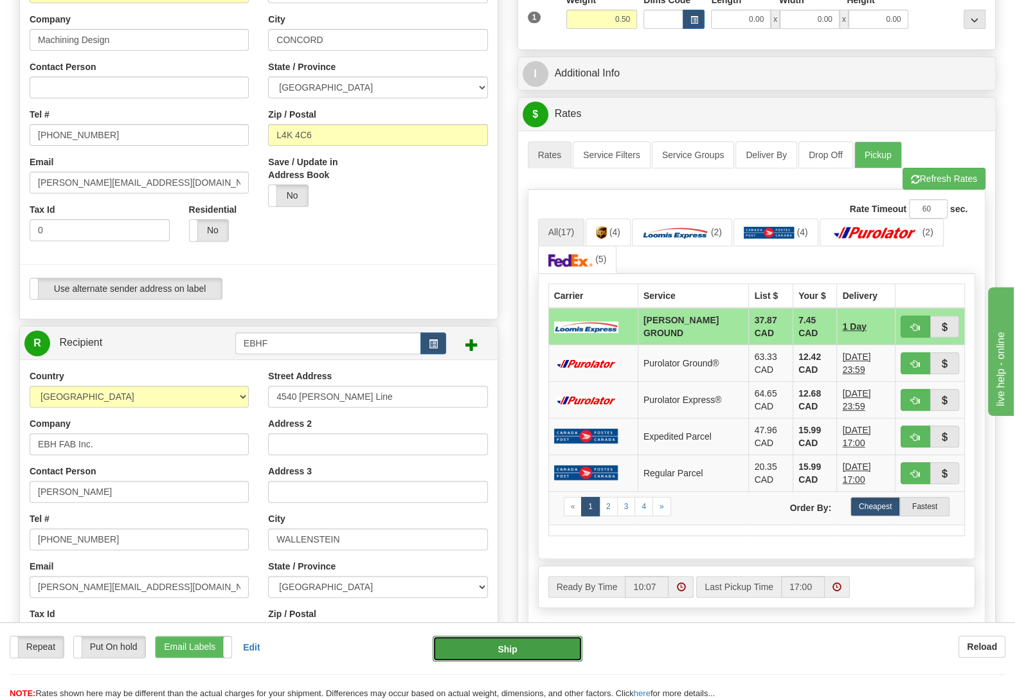
click at [516, 642] on button "Ship" at bounding box center [507, 649] width 150 height 26
type input "DD"
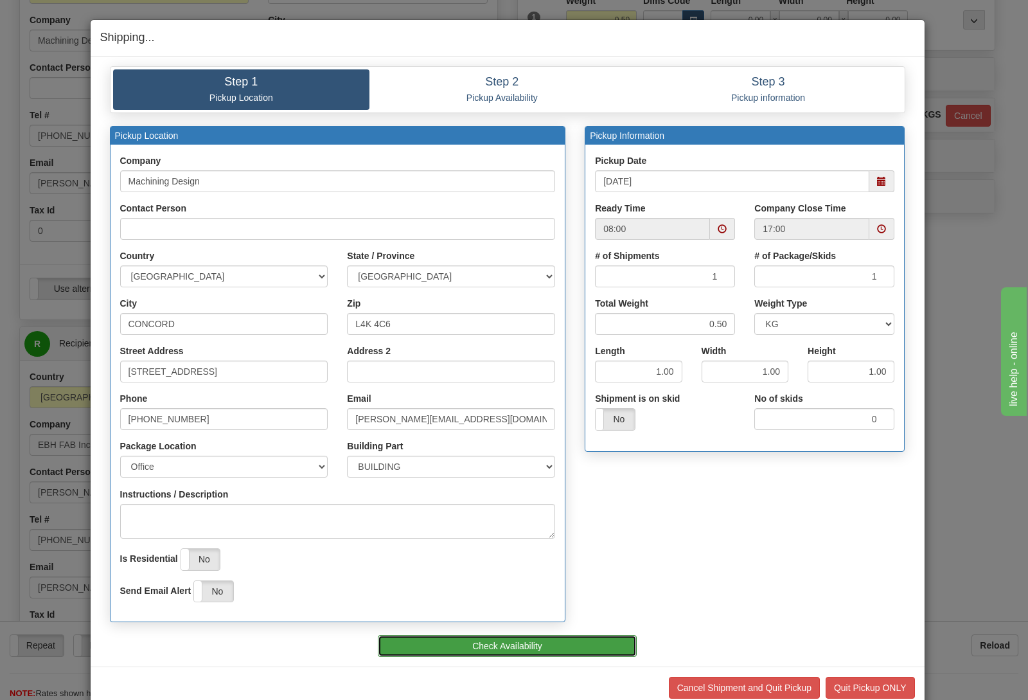
click at [529, 641] on button "Check Availability" at bounding box center [507, 646] width 259 height 22
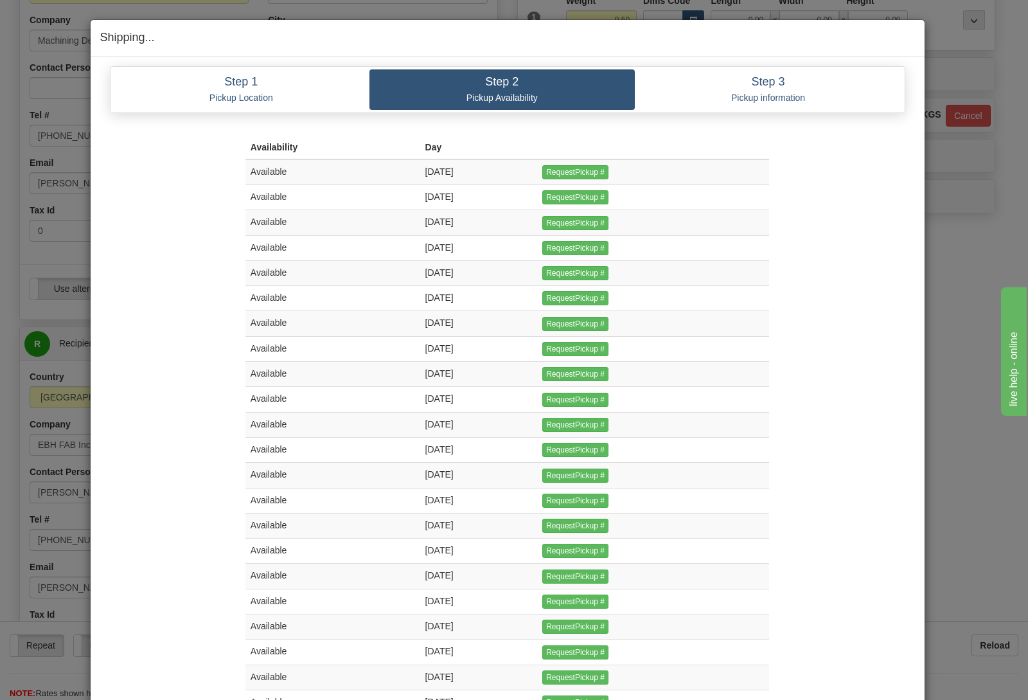
click at [591, 185] on td "RequestPickup #" at bounding box center [653, 172] width 232 height 26
click at [587, 175] on input "RequestPickup #" at bounding box center [575, 172] width 66 height 14
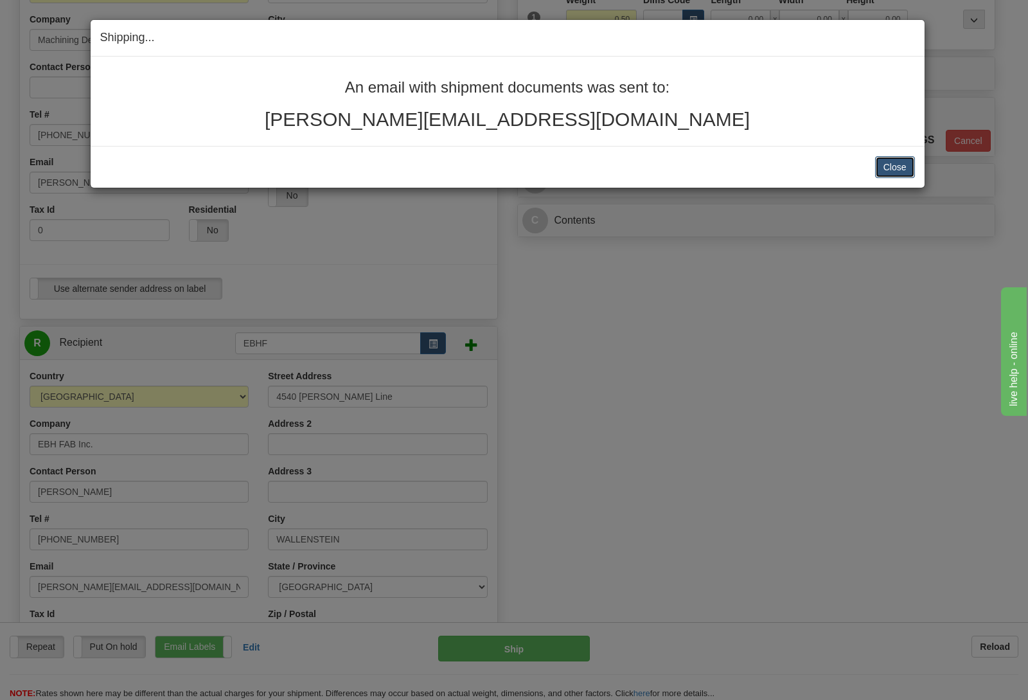
click at [892, 166] on button "Close" at bounding box center [895, 167] width 40 height 22
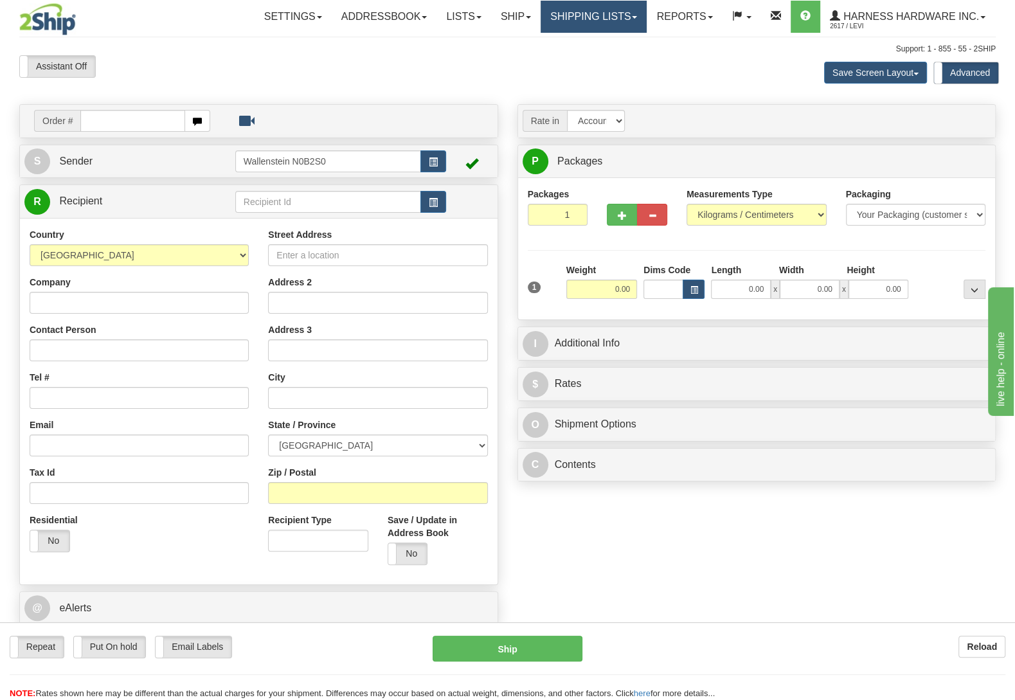
click at [600, 10] on link "Shipping lists" at bounding box center [593, 17] width 106 height 32
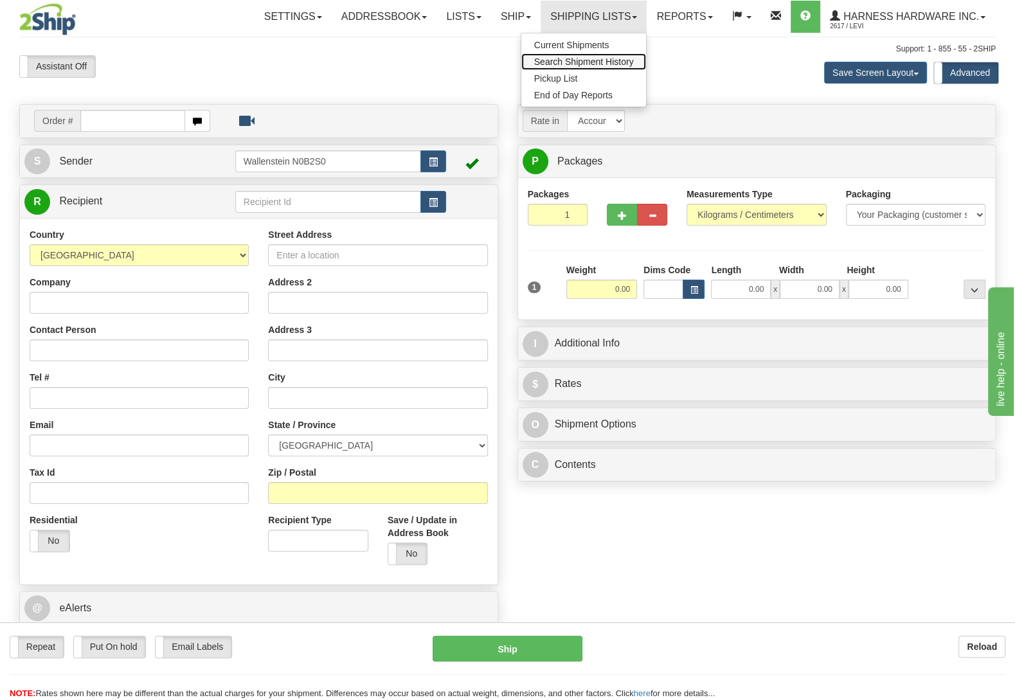
click at [616, 58] on span "Search Shipment History" at bounding box center [584, 62] width 100 height 10
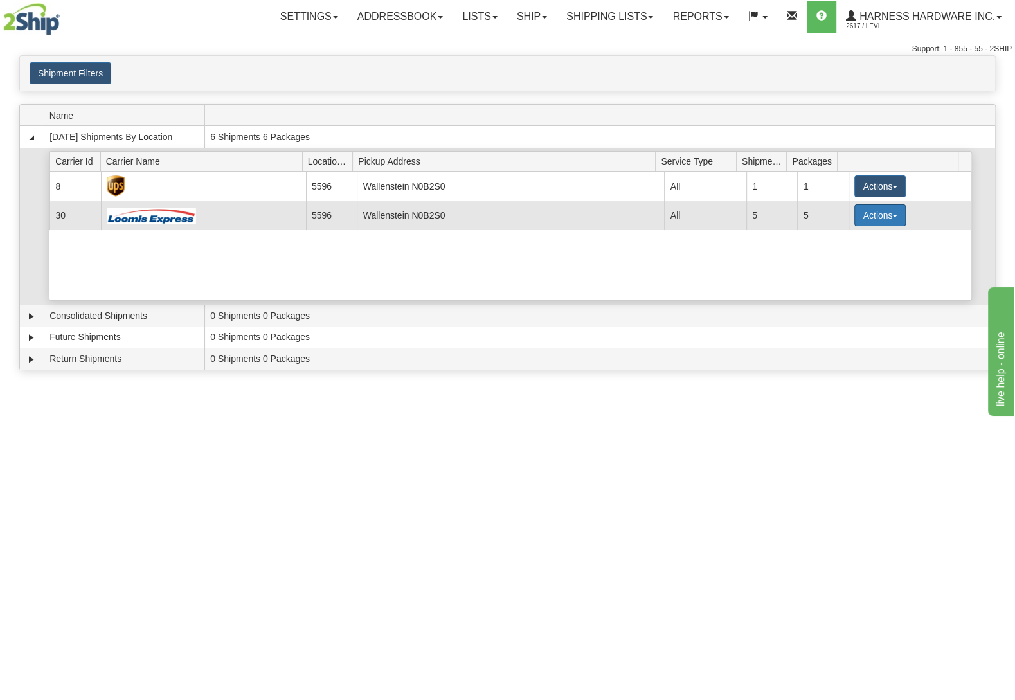
click at [873, 222] on button "Actions" at bounding box center [879, 215] width 51 height 22
click at [861, 247] on link "Details" at bounding box center [853, 239] width 103 height 17
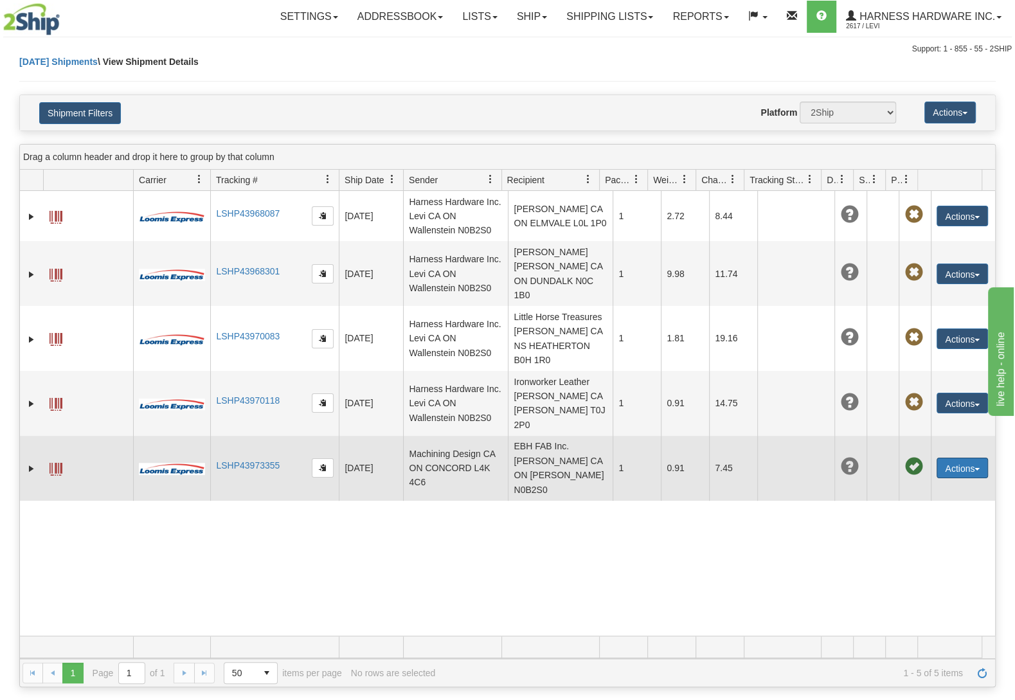
drag, startPoint x: 967, startPoint y: 494, endPoint x: 966, endPoint y: 486, distance: 7.7
click at [969, 478] on button "Actions" at bounding box center [961, 468] width 51 height 21
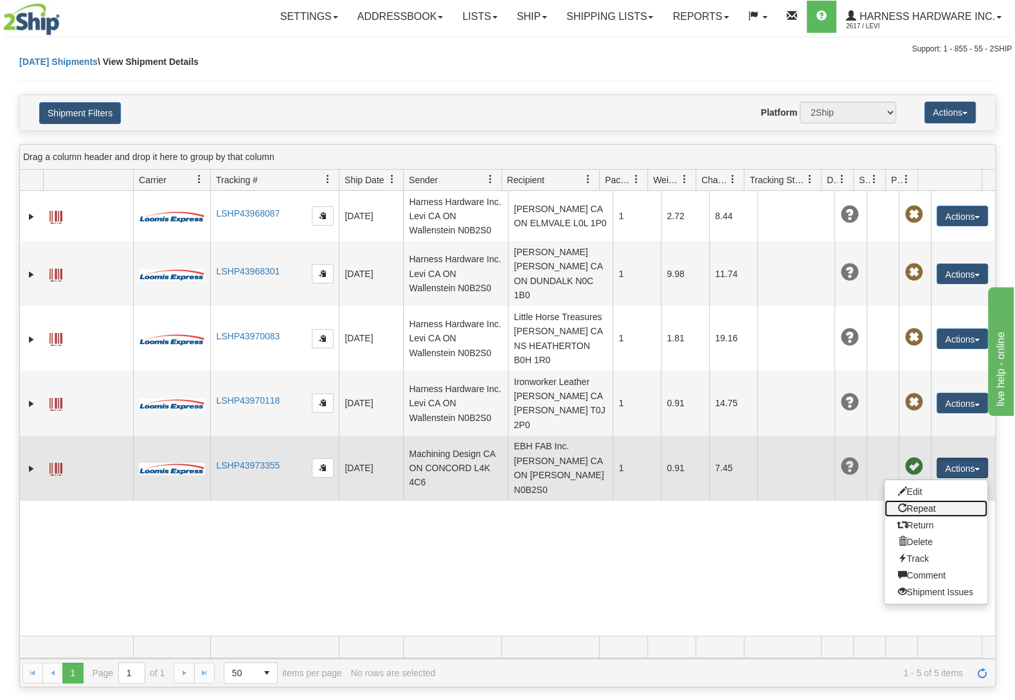
click at [908, 517] on link "Repeat" at bounding box center [935, 508] width 103 height 17
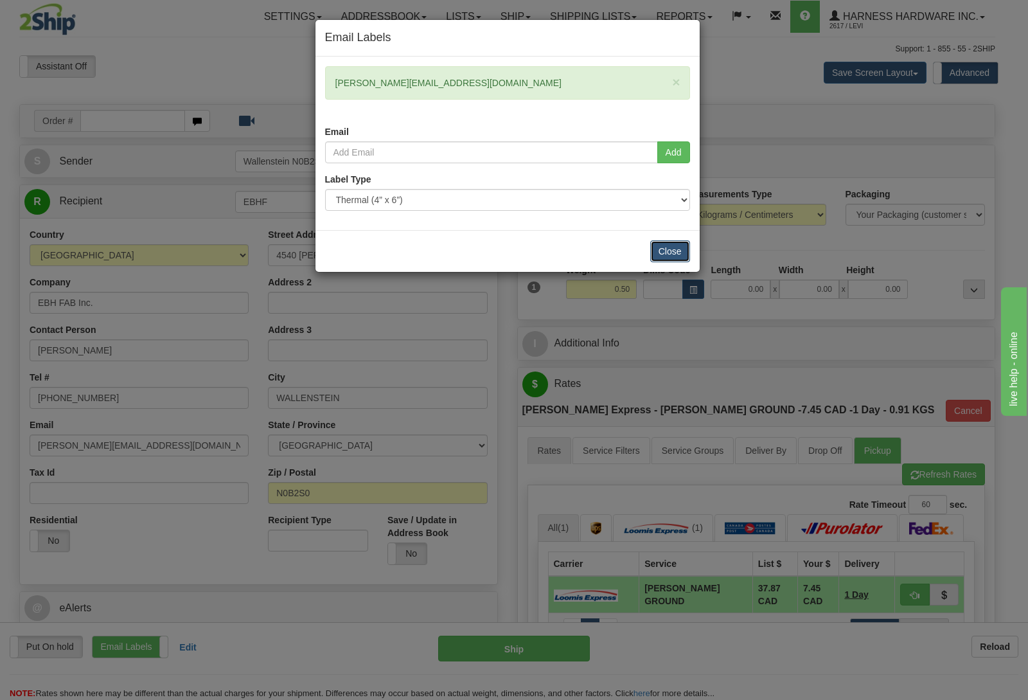
click at [688, 249] on button "Close" at bounding box center [670, 251] width 40 height 22
